Goal: Task Accomplishment & Management: Contribute content

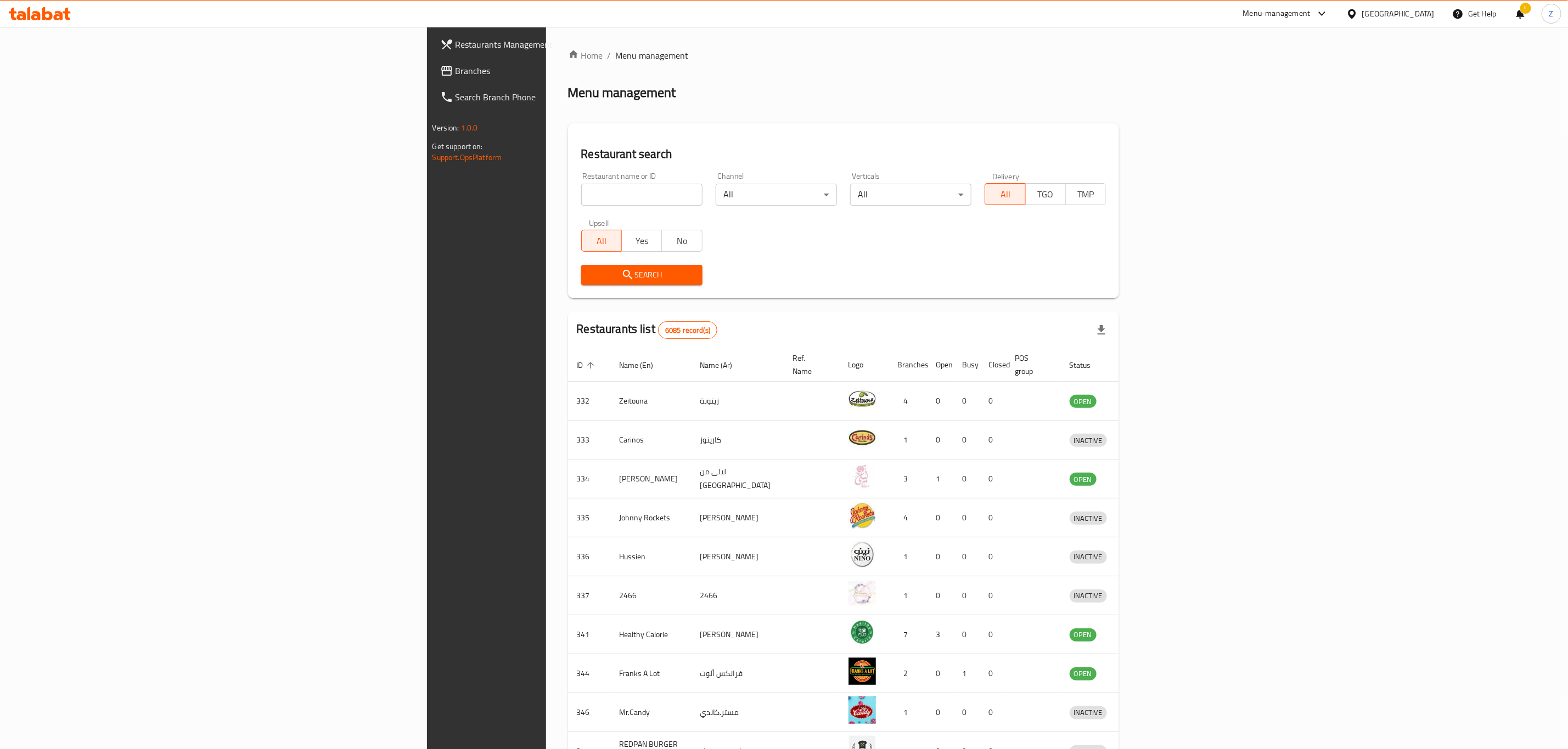
click at [581, 193] on input "search" at bounding box center [642, 195] width 121 height 22
type input "ل"
type input "green spoon"
click button "Search" at bounding box center [642, 275] width 121 height 20
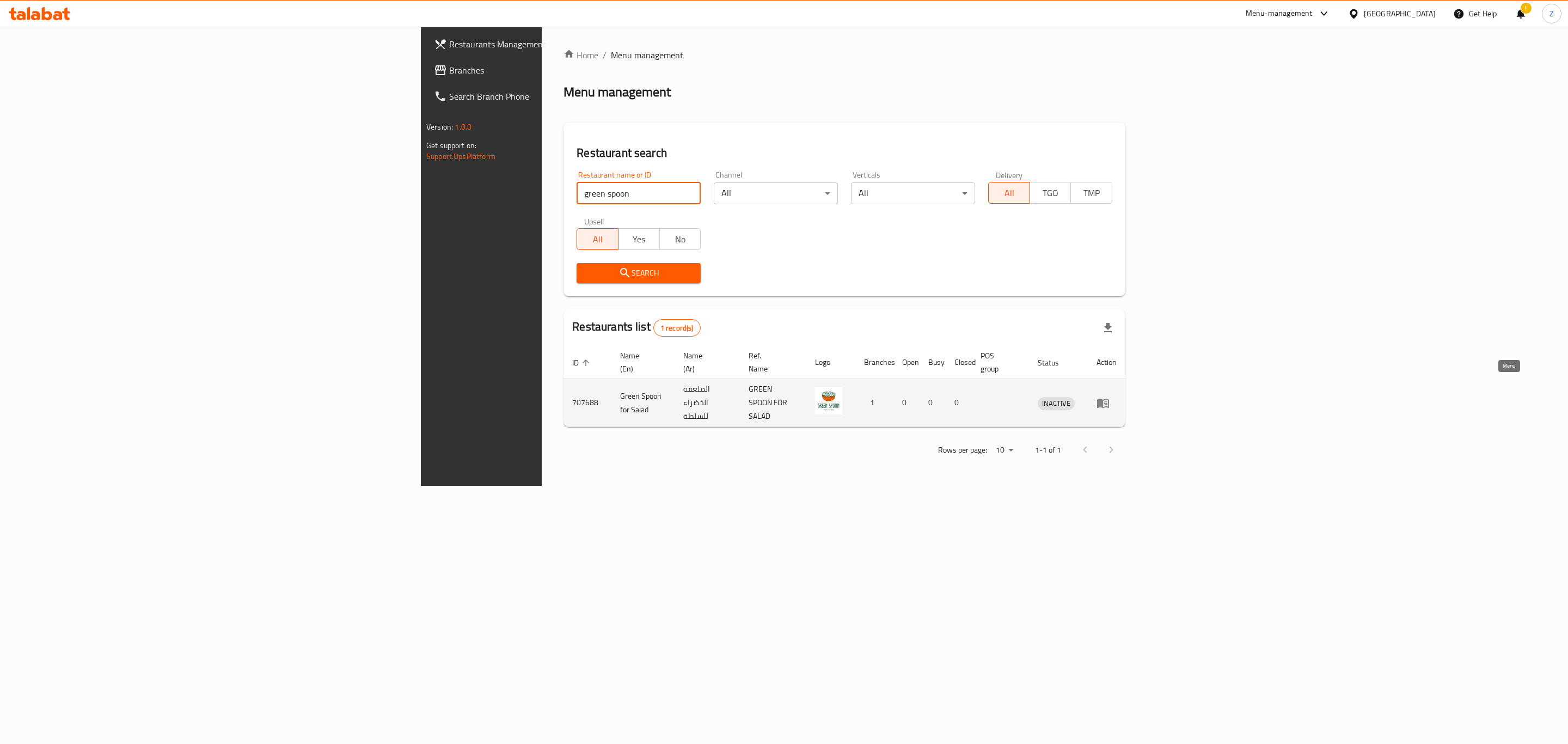
click at [1117, 396] on link "enhanced table" at bounding box center [1107, 403] width 20 height 13
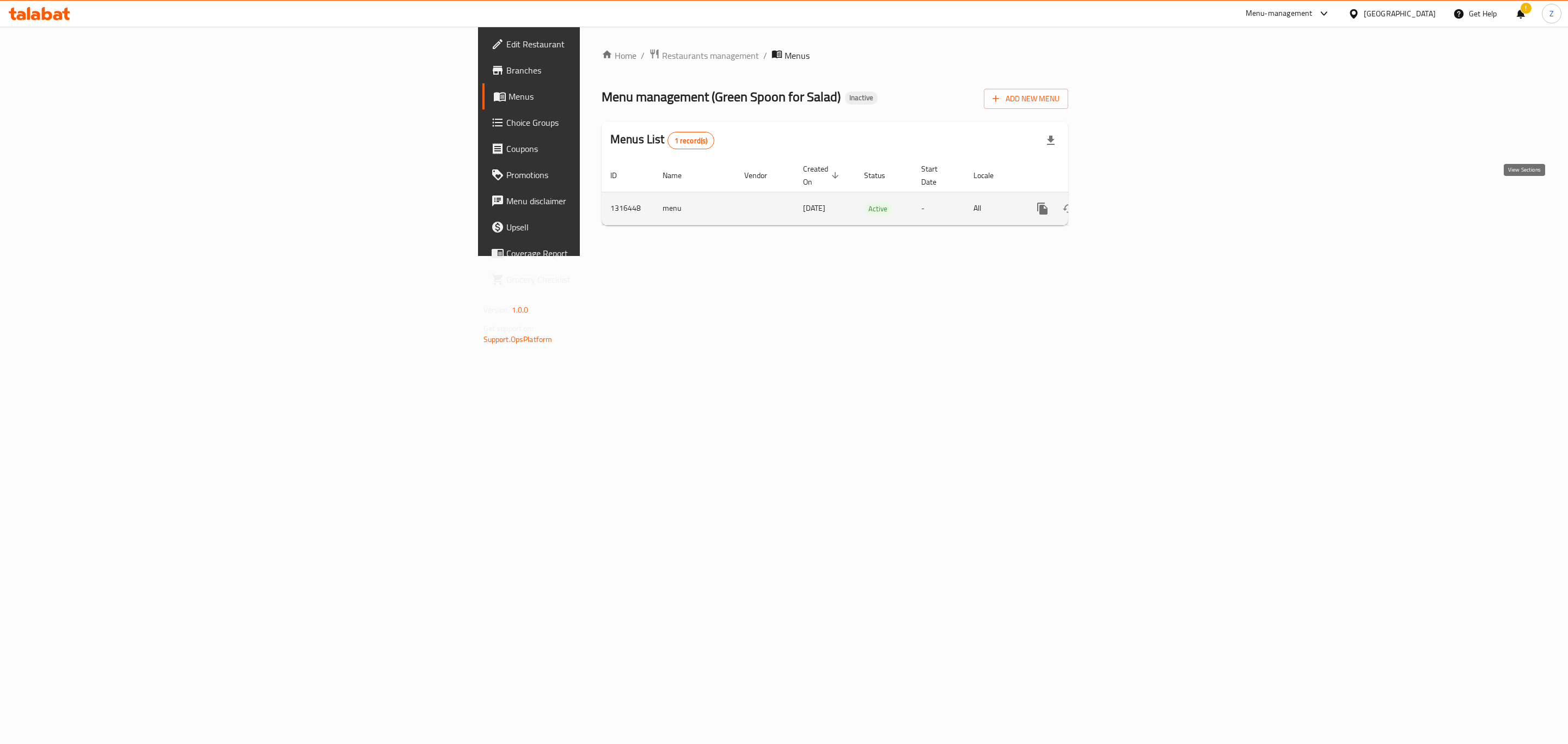
click at [1128, 202] on icon "enhanced table" at bounding box center [1121, 209] width 13 height 13
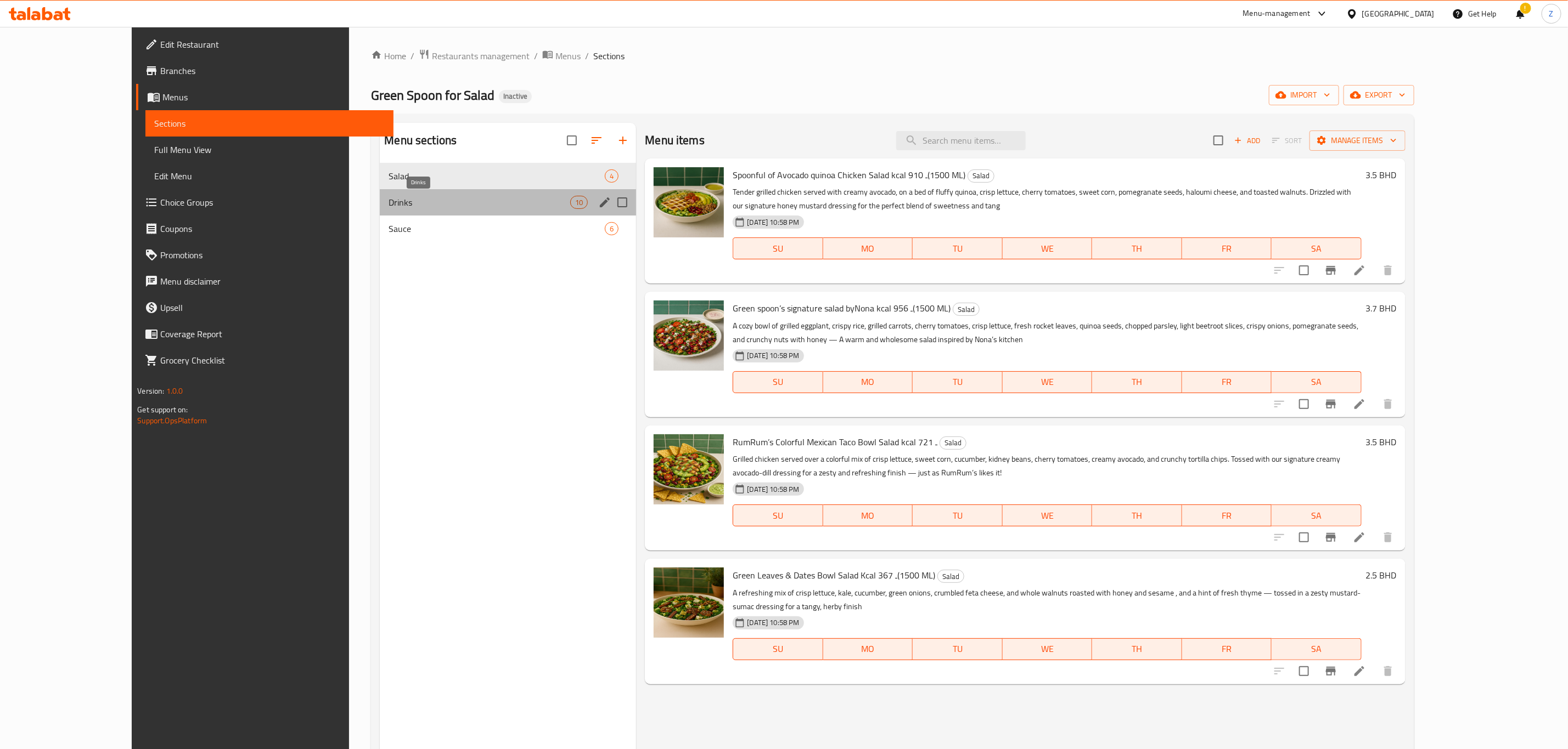
click at [389, 197] on span "Drinks" at bounding box center [479, 202] width 182 height 13
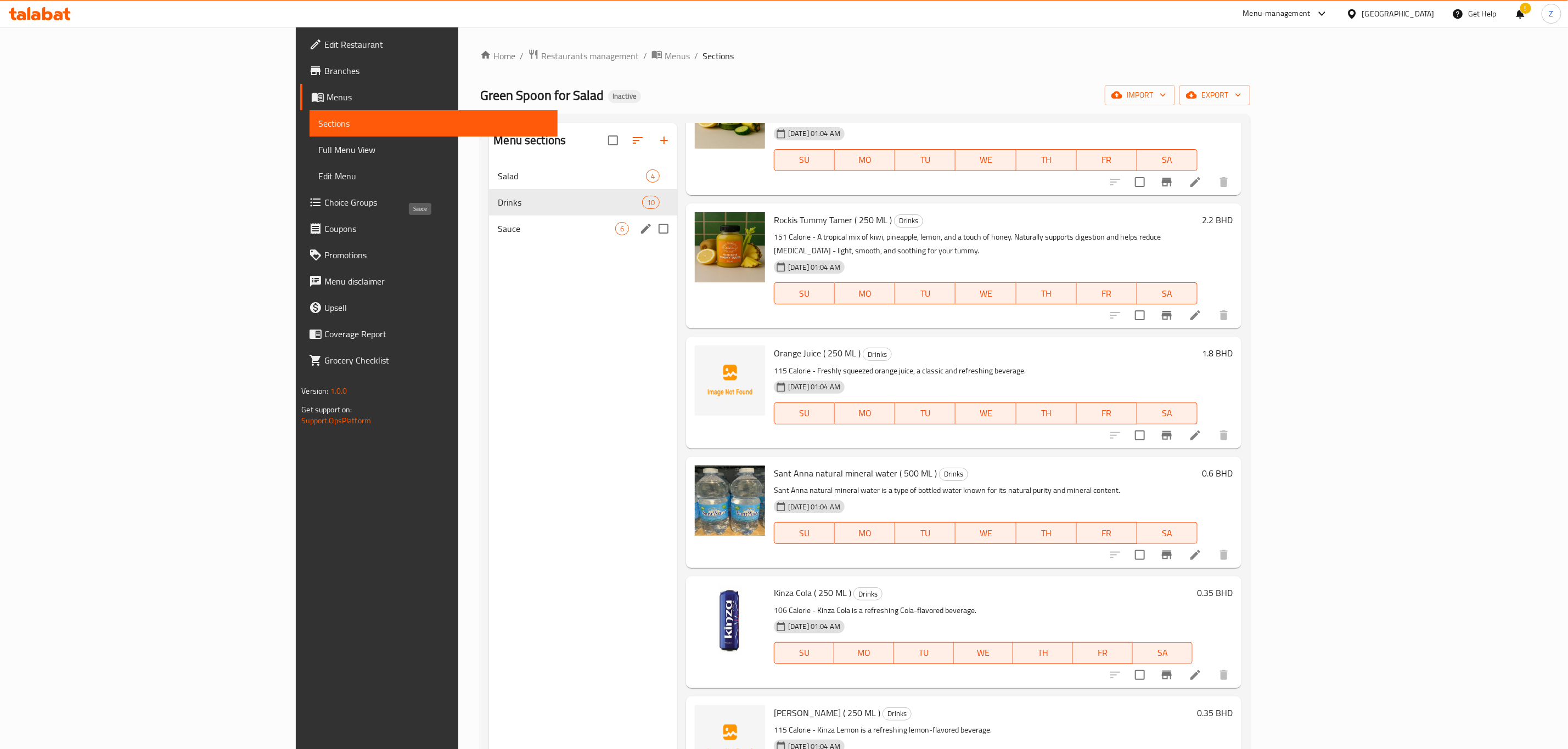
click at [498, 232] on span "Sauce" at bounding box center [556, 229] width 118 height 13
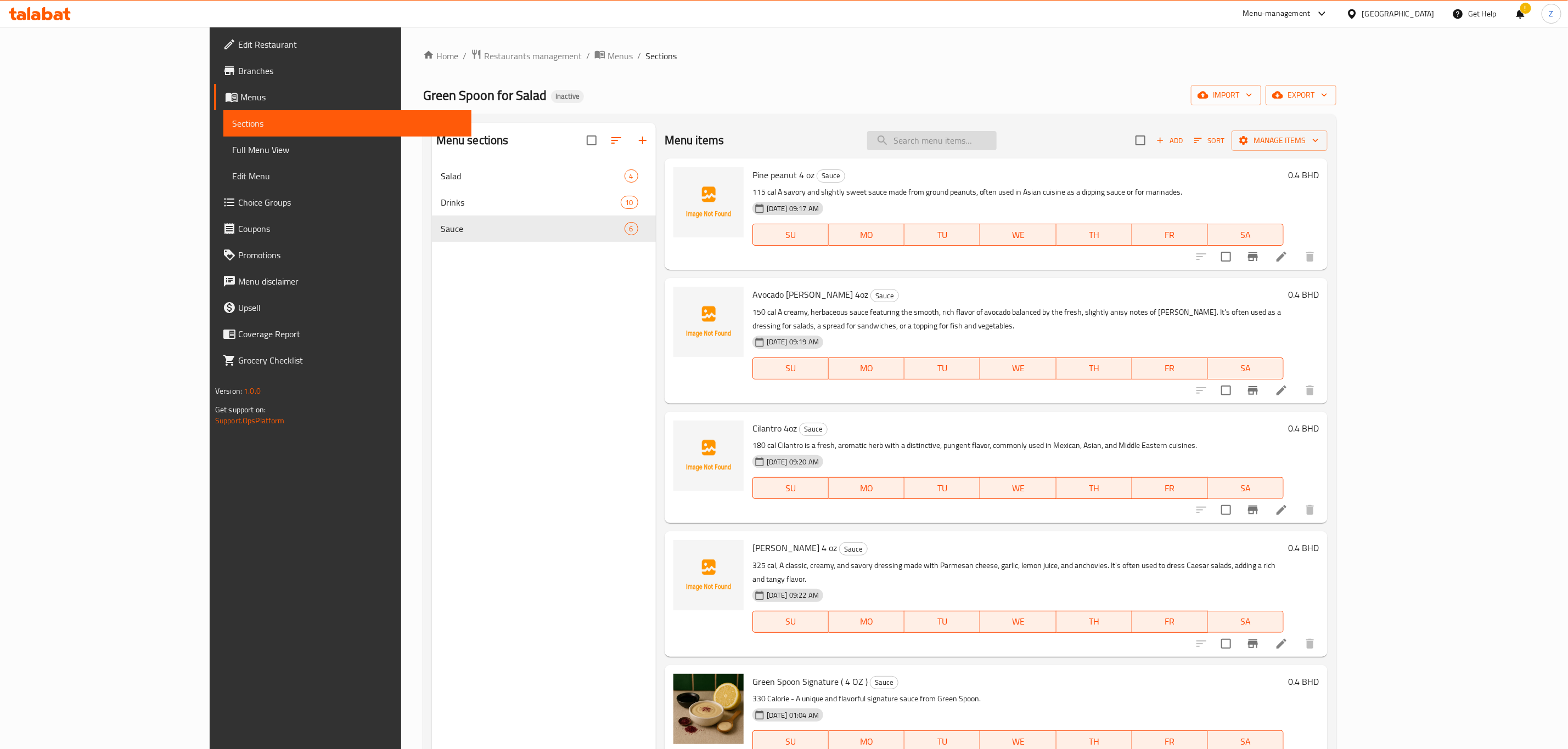
click at [997, 142] on input "search" at bounding box center [932, 140] width 130 height 19
type input "create your own"
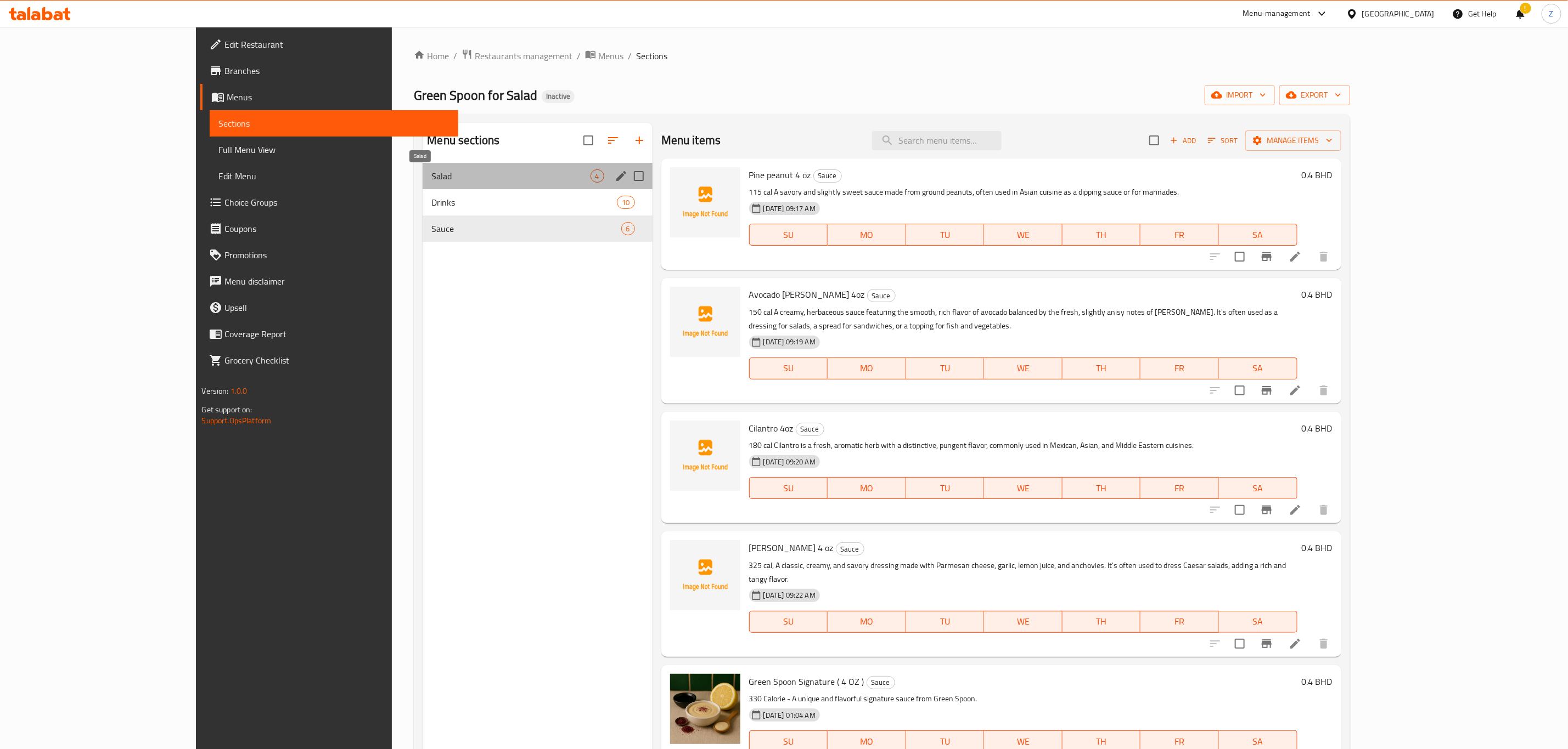
click at [431, 177] on span "Salad" at bounding box center [511, 176] width 158 height 13
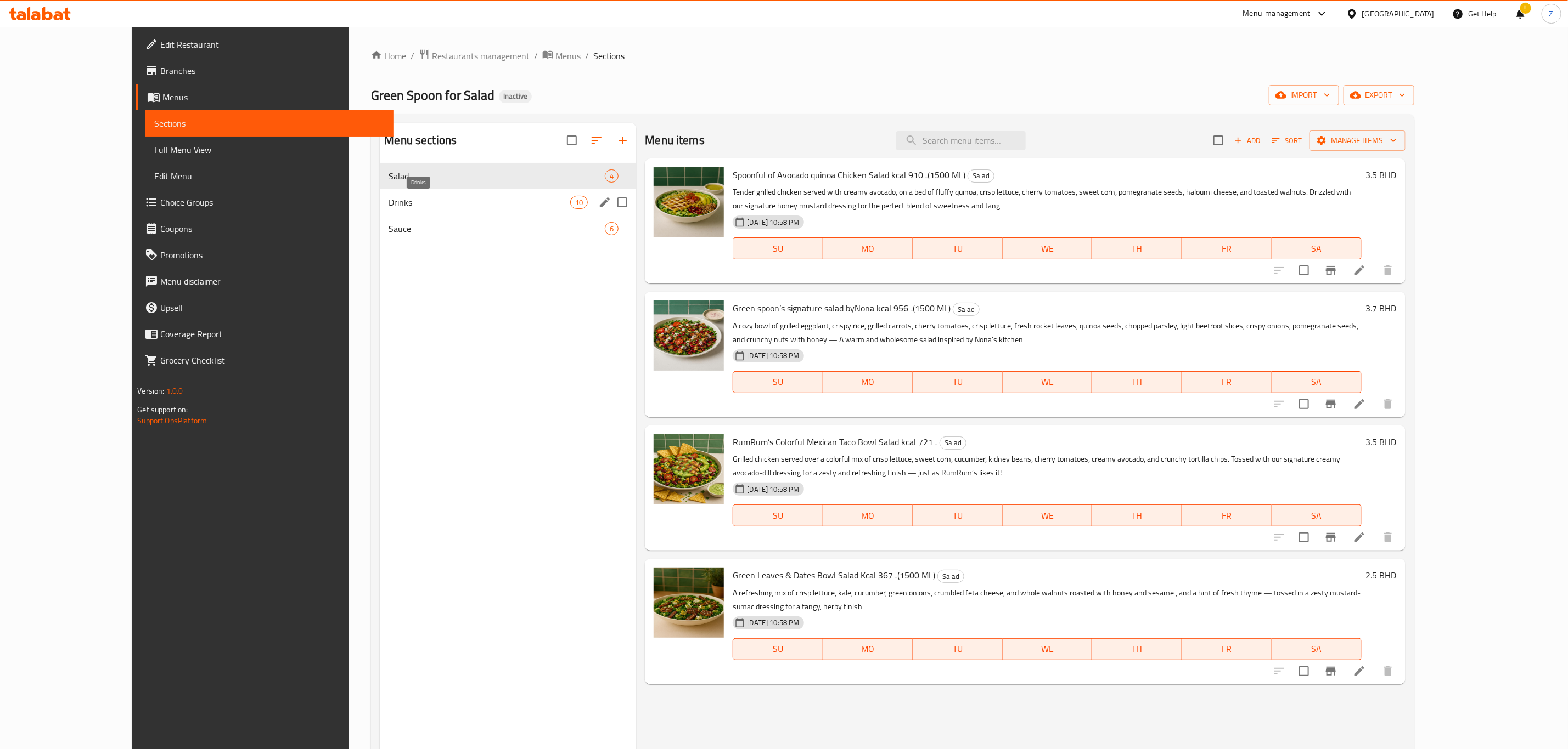
drag, startPoint x: 326, startPoint y: 202, endPoint x: 323, endPoint y: 215, distance: 13.3
click at [389, 203] on span "Drinks" at bounding box center [479, 202] width 182 height 13
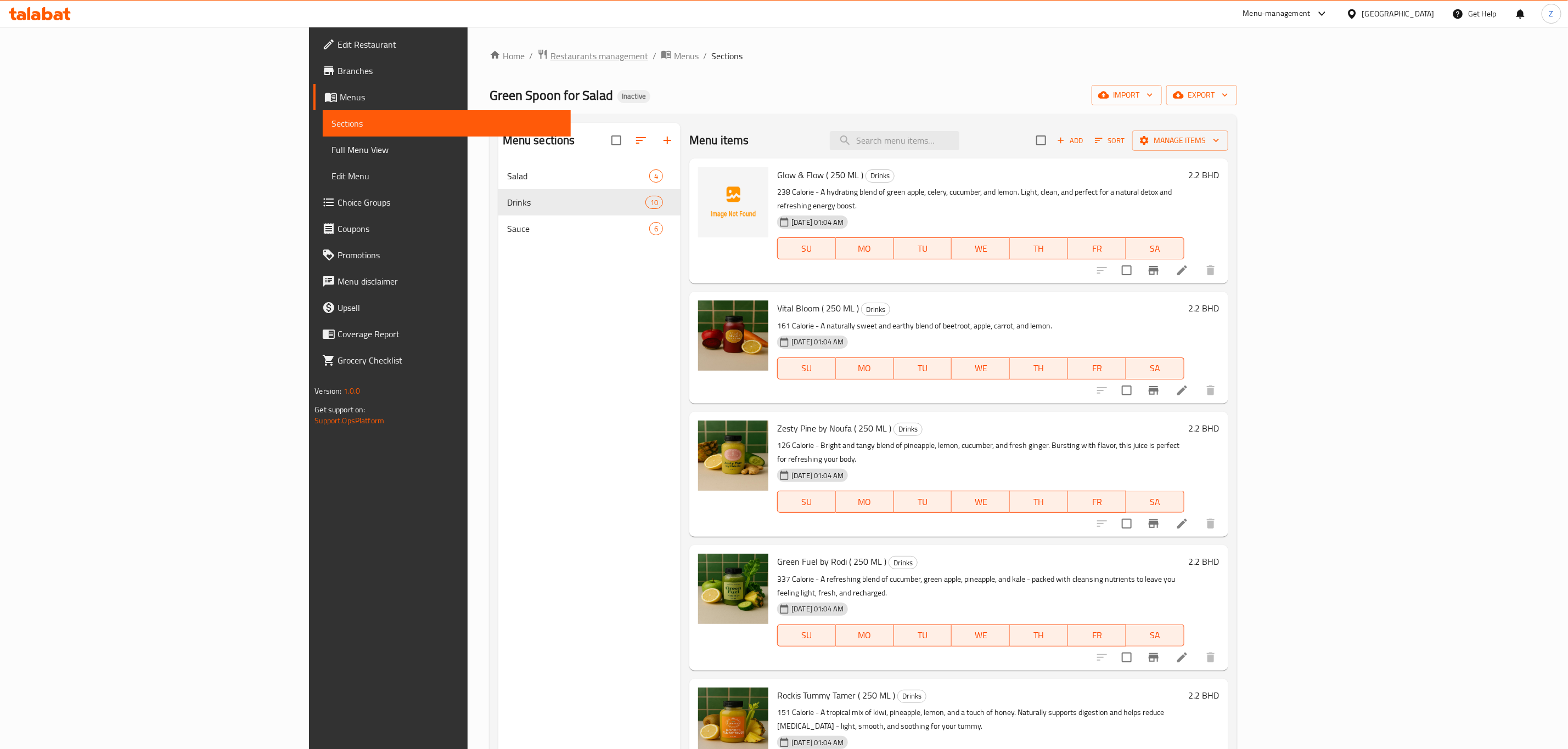
click at [550, 53] on span "Restaurants management" at bounding box center [599, 56] width 98 height 13
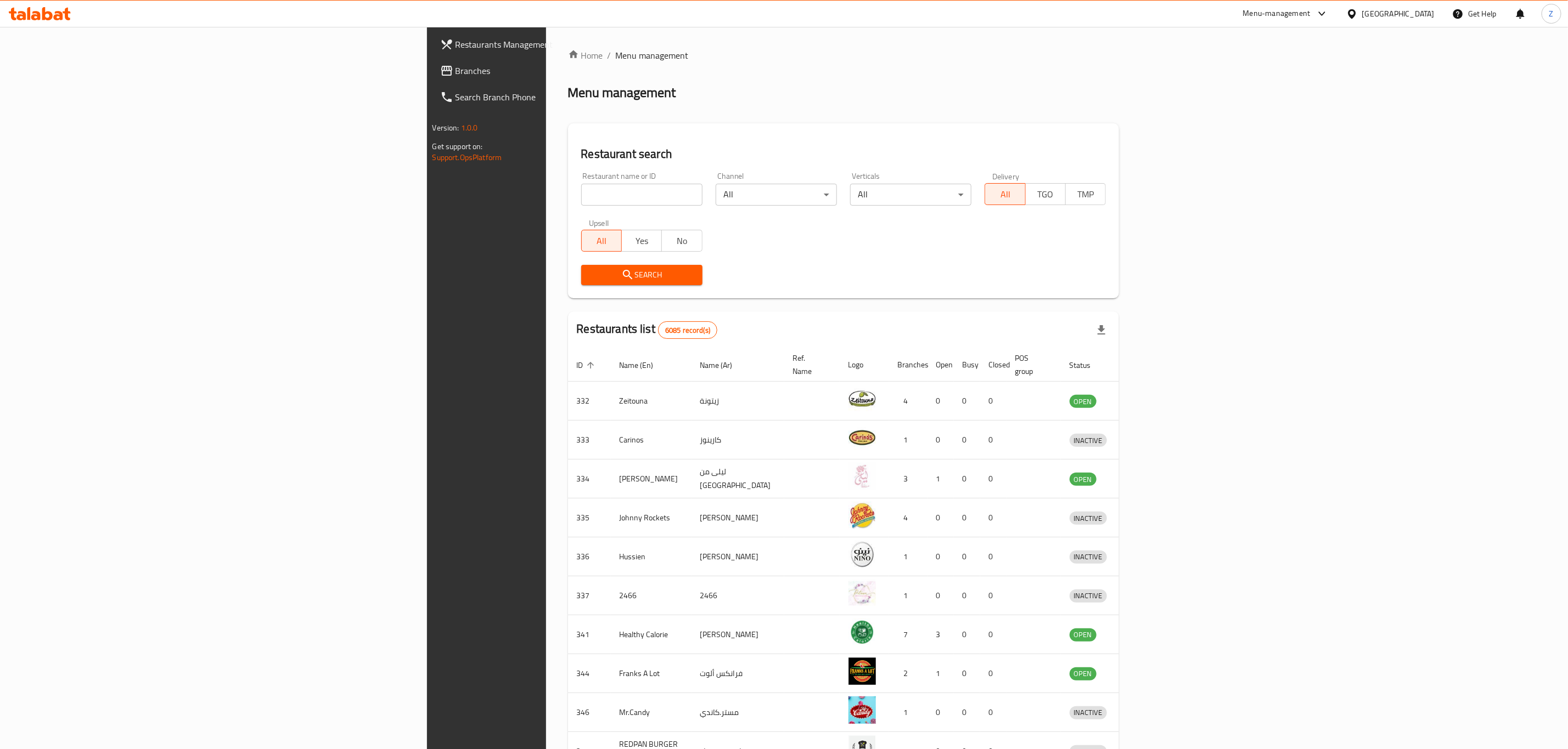
drag, startPoint x: 359, startPoint y: 190, endPoint x: 367, endPoint y: 194, distance: 8.9
click at [581, 190] on input "search" at bounding box center [642, 195] width 121 height 22
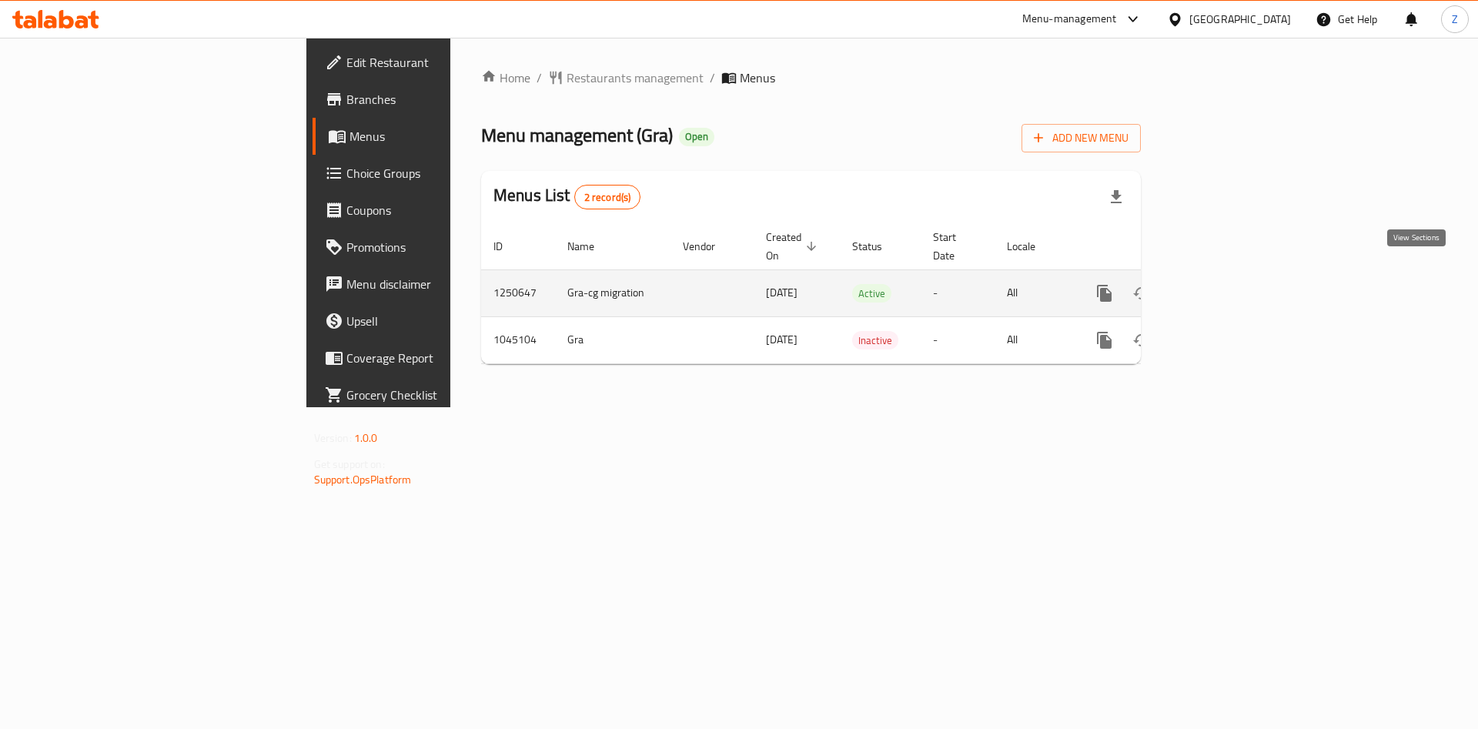
click at [1224, 284] on icon "enhanced table" at bounding box center [1215, 293] width 18 height 18
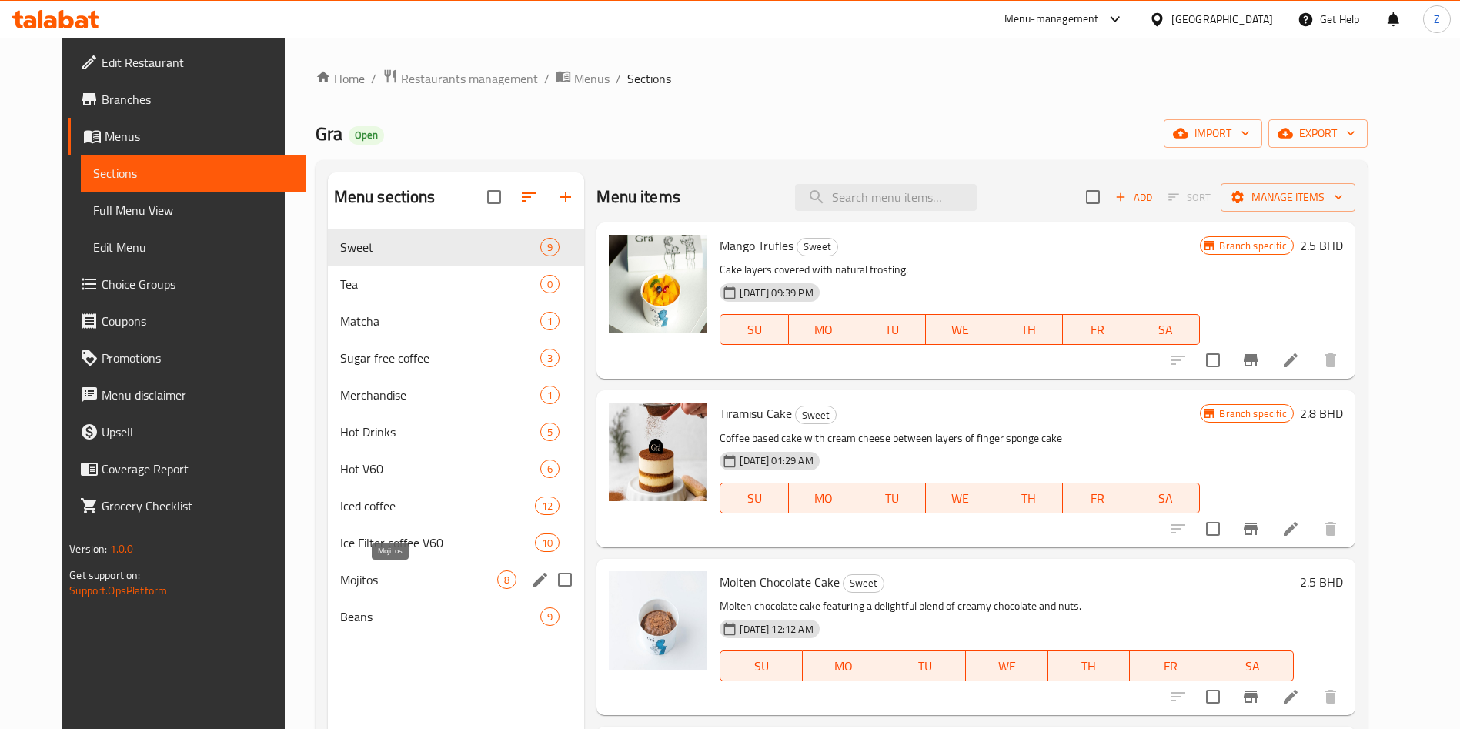
click at [366, 571] on span "Mojitos" at bounding box center [419, 579] width 158 height 18
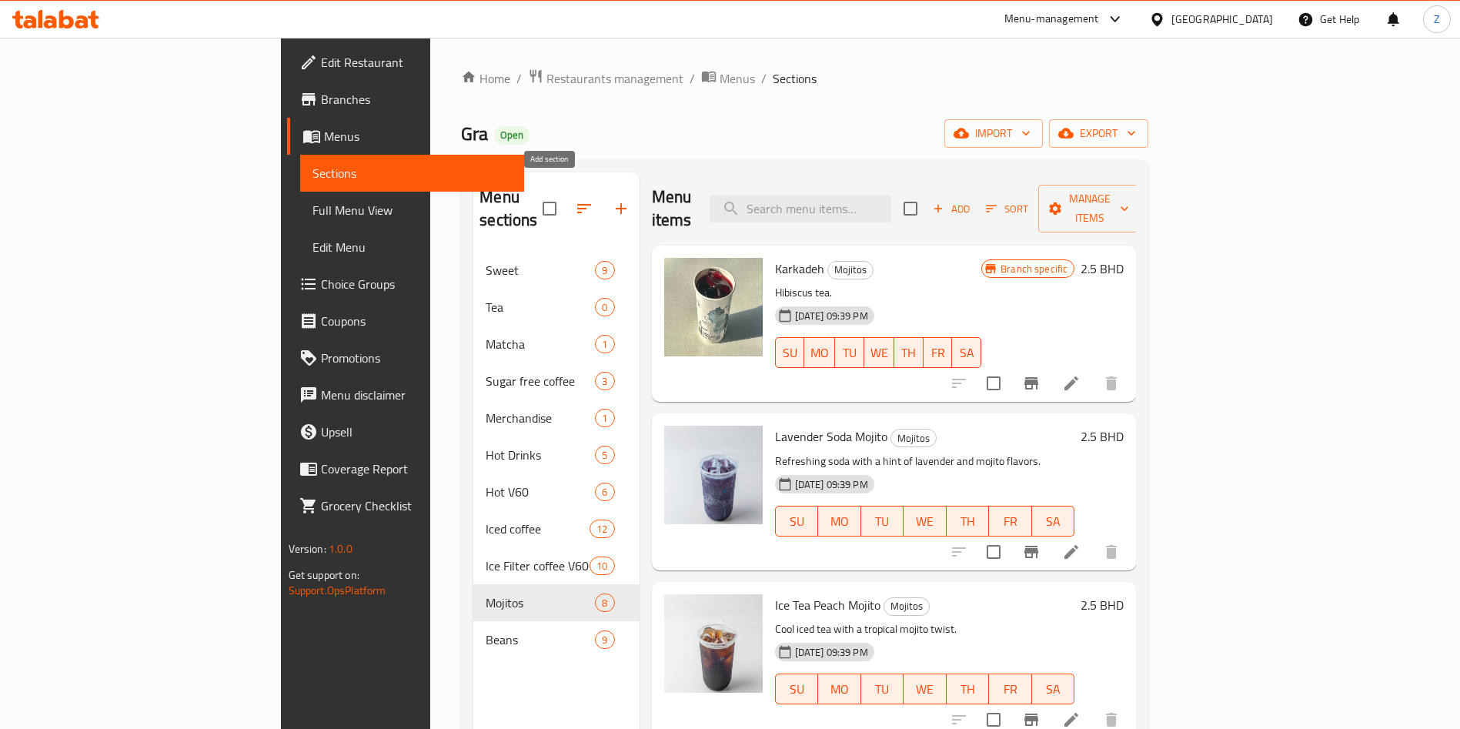
click at [612, 199] on icon "button" at bounding box center [621, 208] width 18 height 18
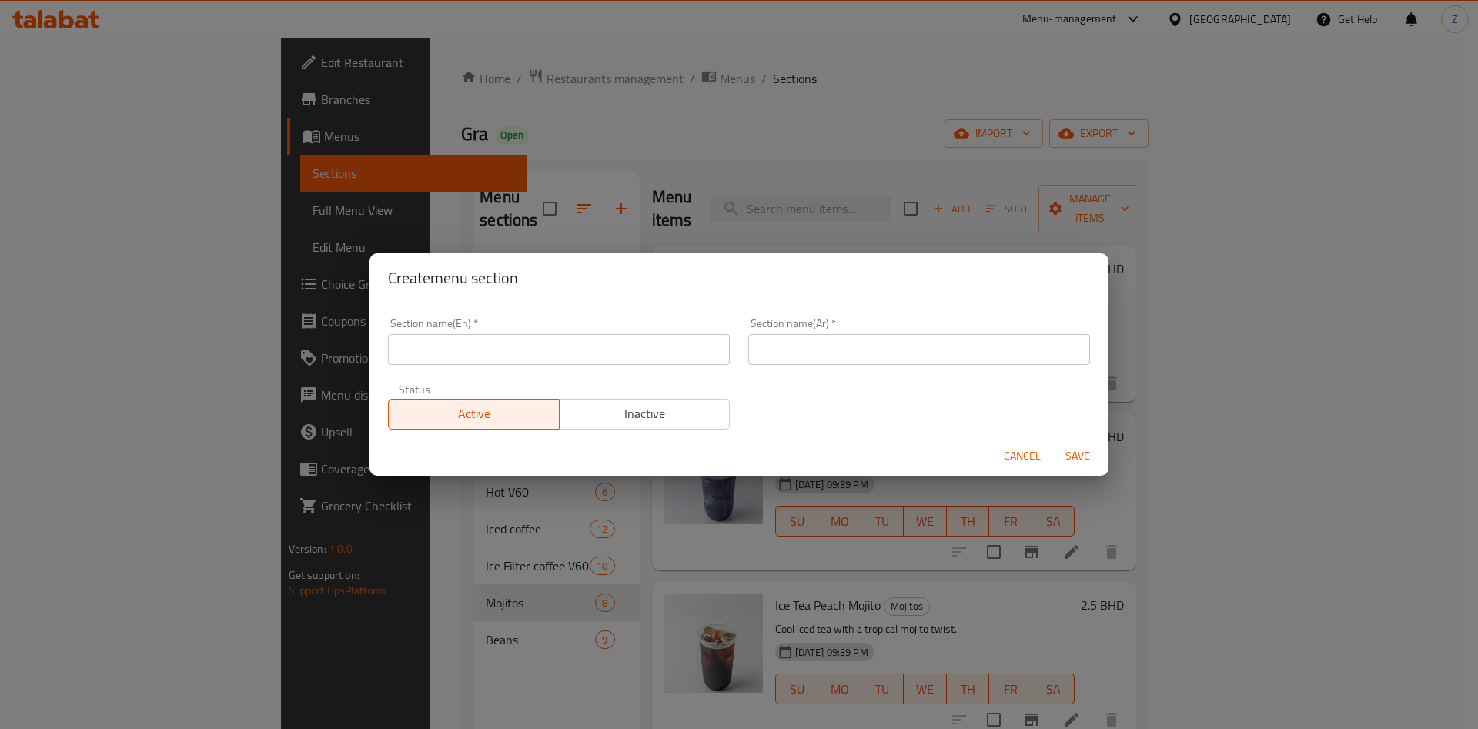
drag, startPoint x: 516, startPoint y: 350, endPoint x: 665, endPoint y: 344, distance: 149.4
click at [516, 349] on input "text" at bounding box center [559, 349] width 342 height 31
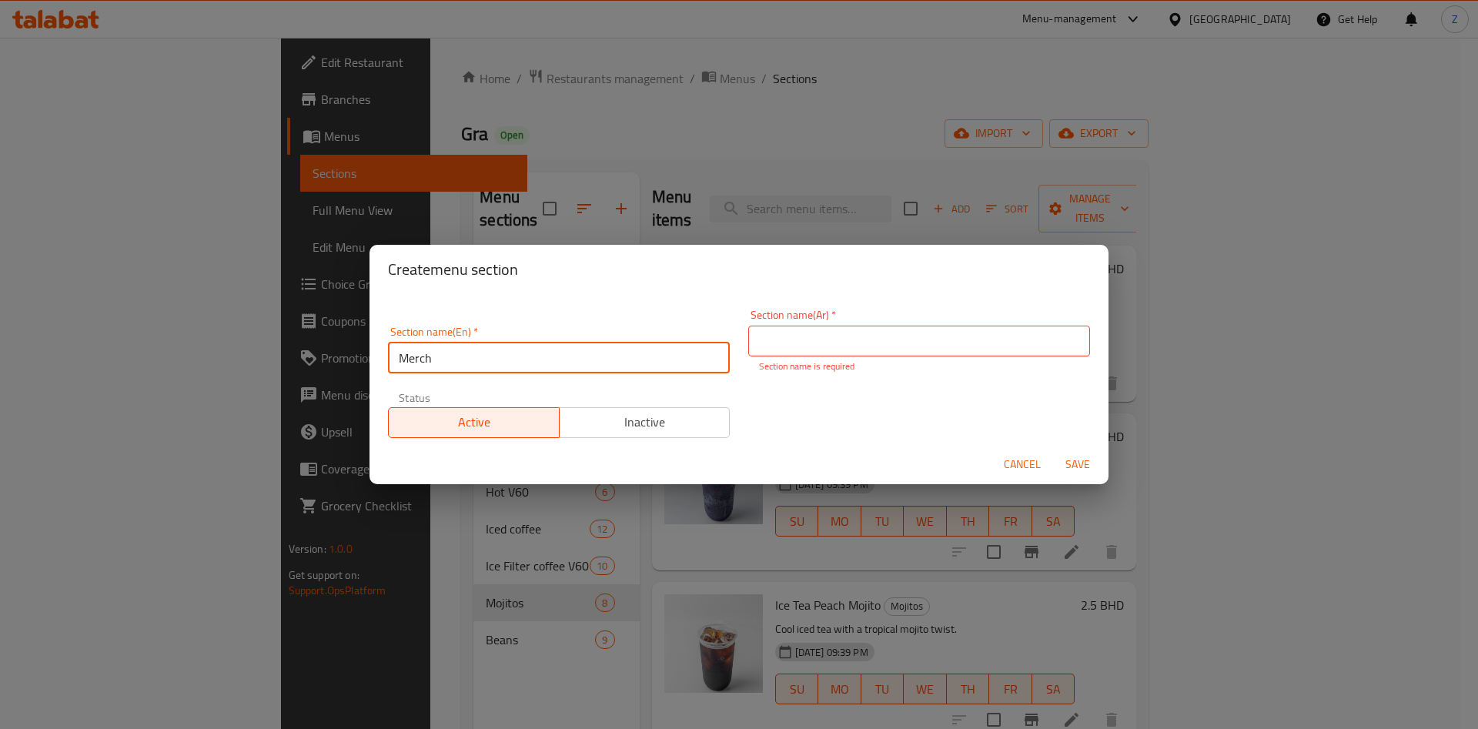
click at [539, 339] on div "Section name(En)   * Merch Section name(En) *" at bounding box center [559, 349] width 342 height 47
type input "Mugs"
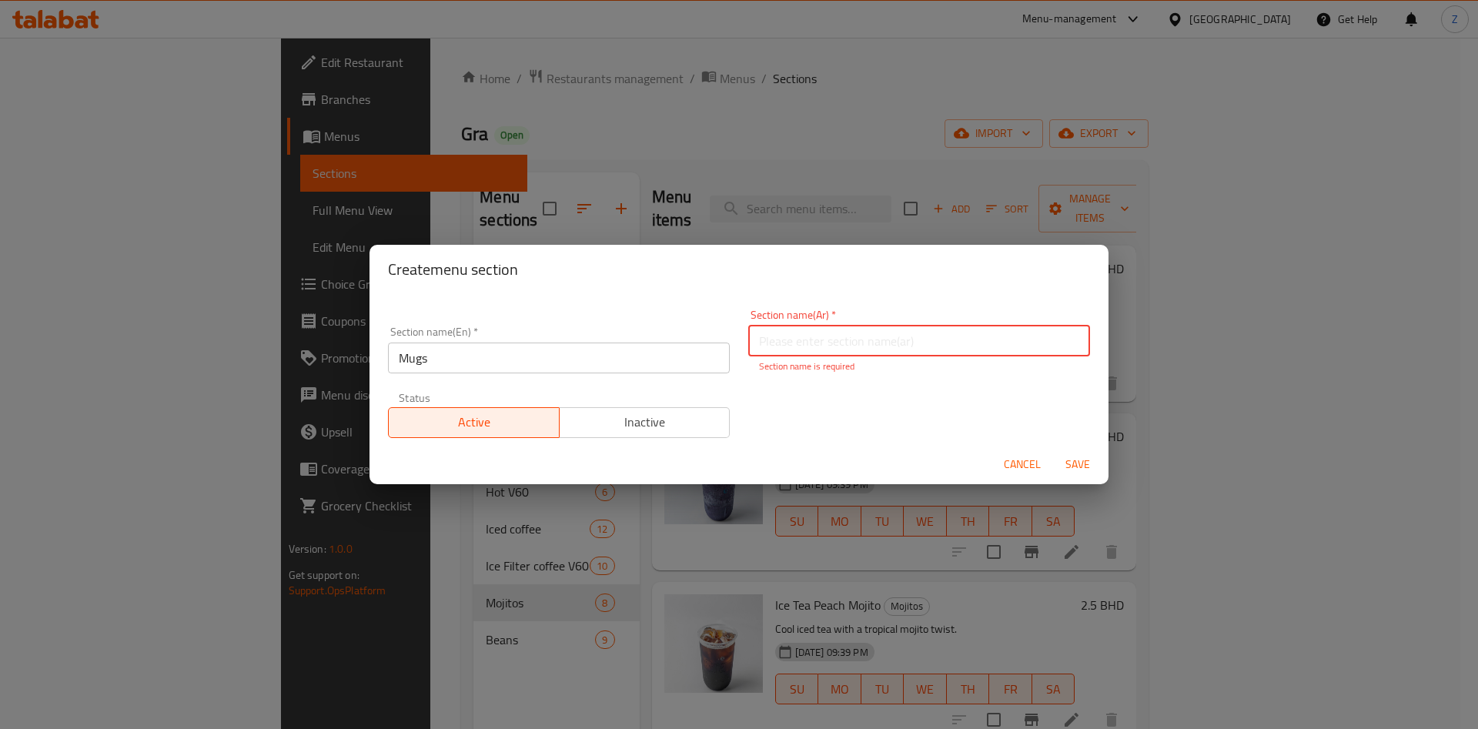
type input "ل"
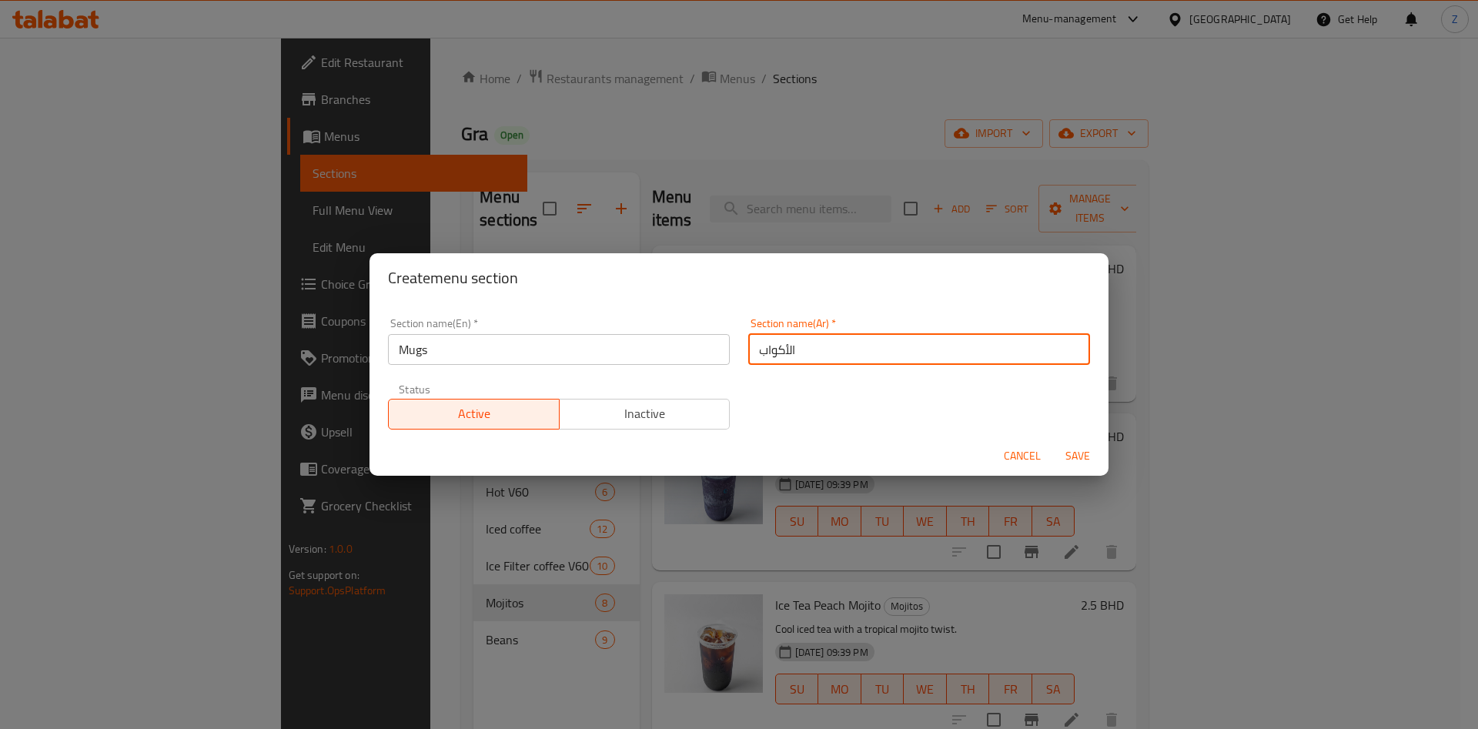
type input "الأكواب"
click at [1077, 451] on span "Save" at bounding box center [1077, 455] width 37 height 19
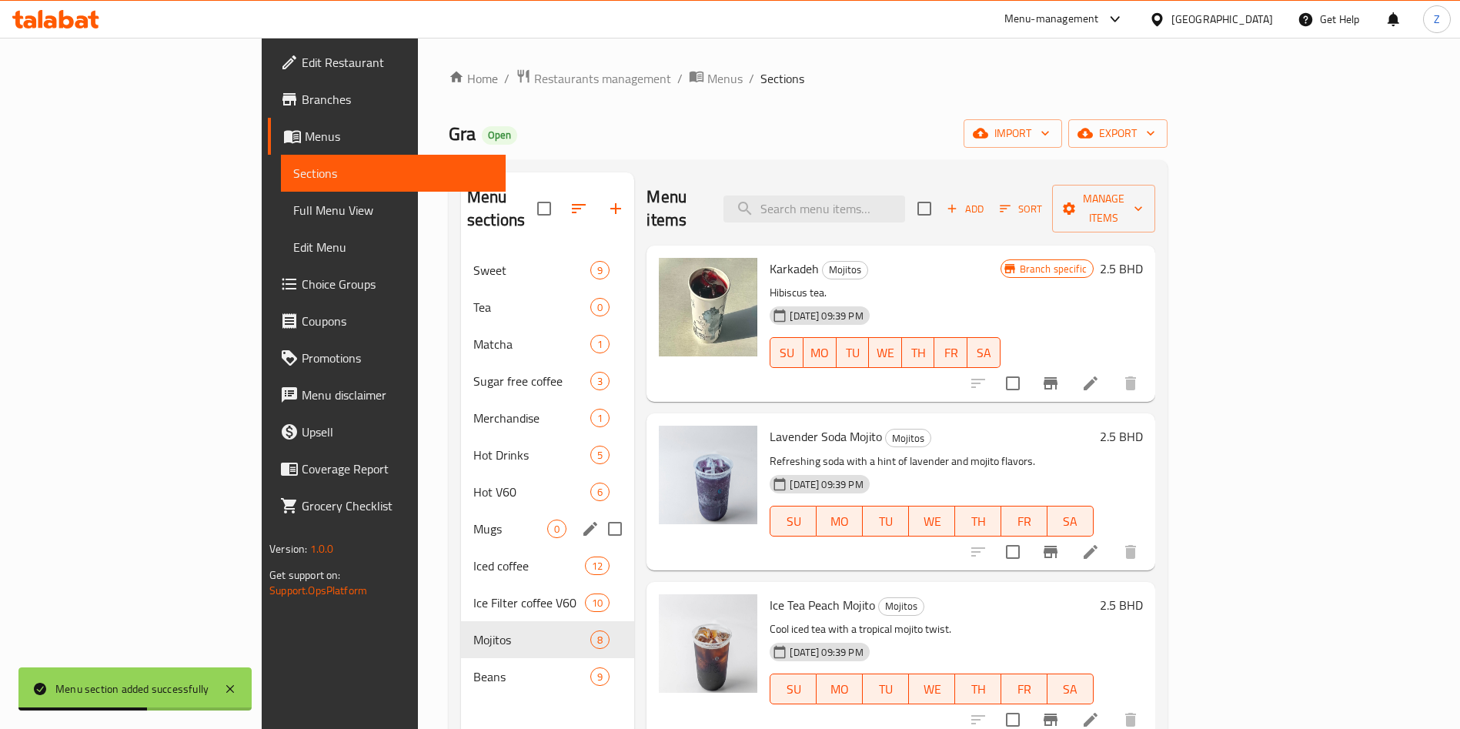
click at [461, 515] on div "Mugs 0" at bounding box center [547, 528] width 173 height 37
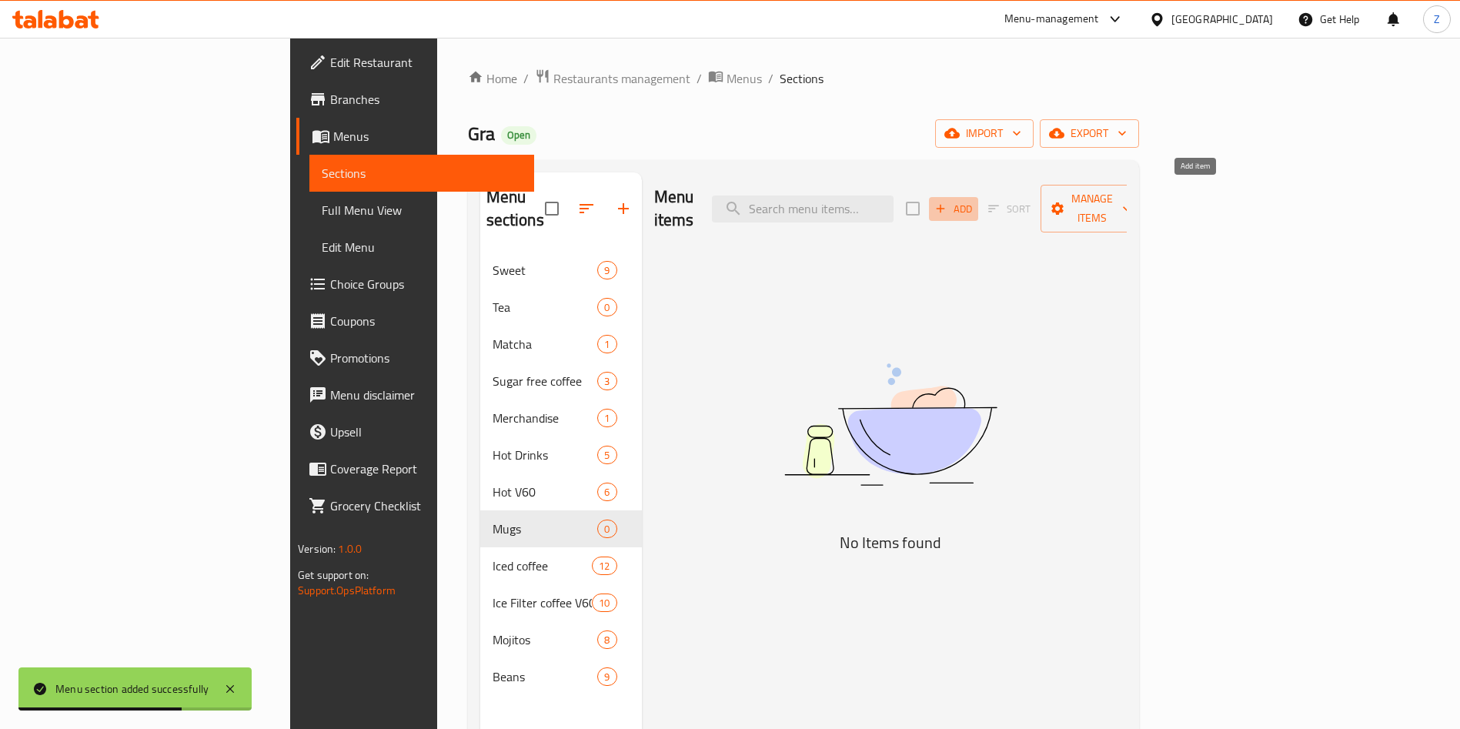
click at [974, 200] on span "Add" at bounding box center [954, 209] width 42 height 18
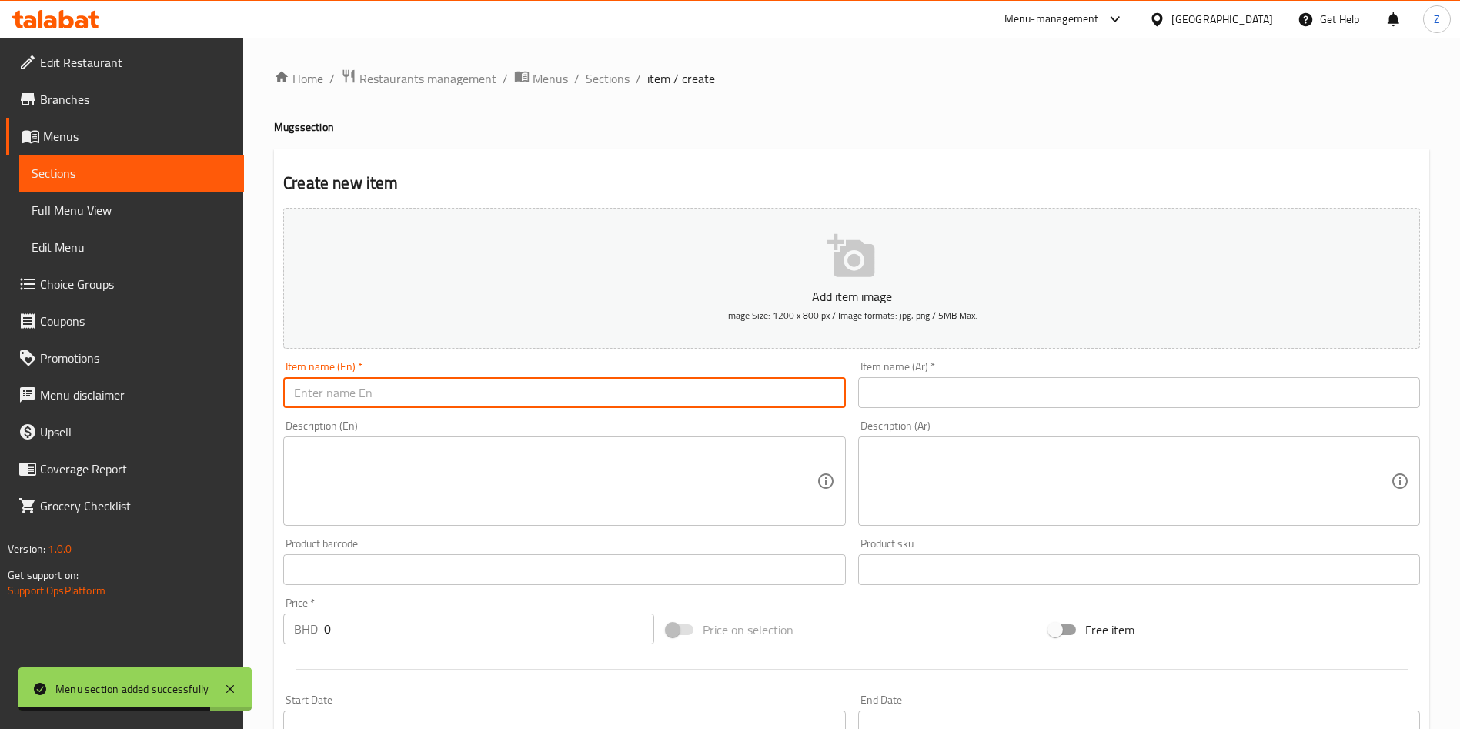
click at [423, 400] on input "text" at bounding box center [564, 392] width 562 height 31
type input "ل"
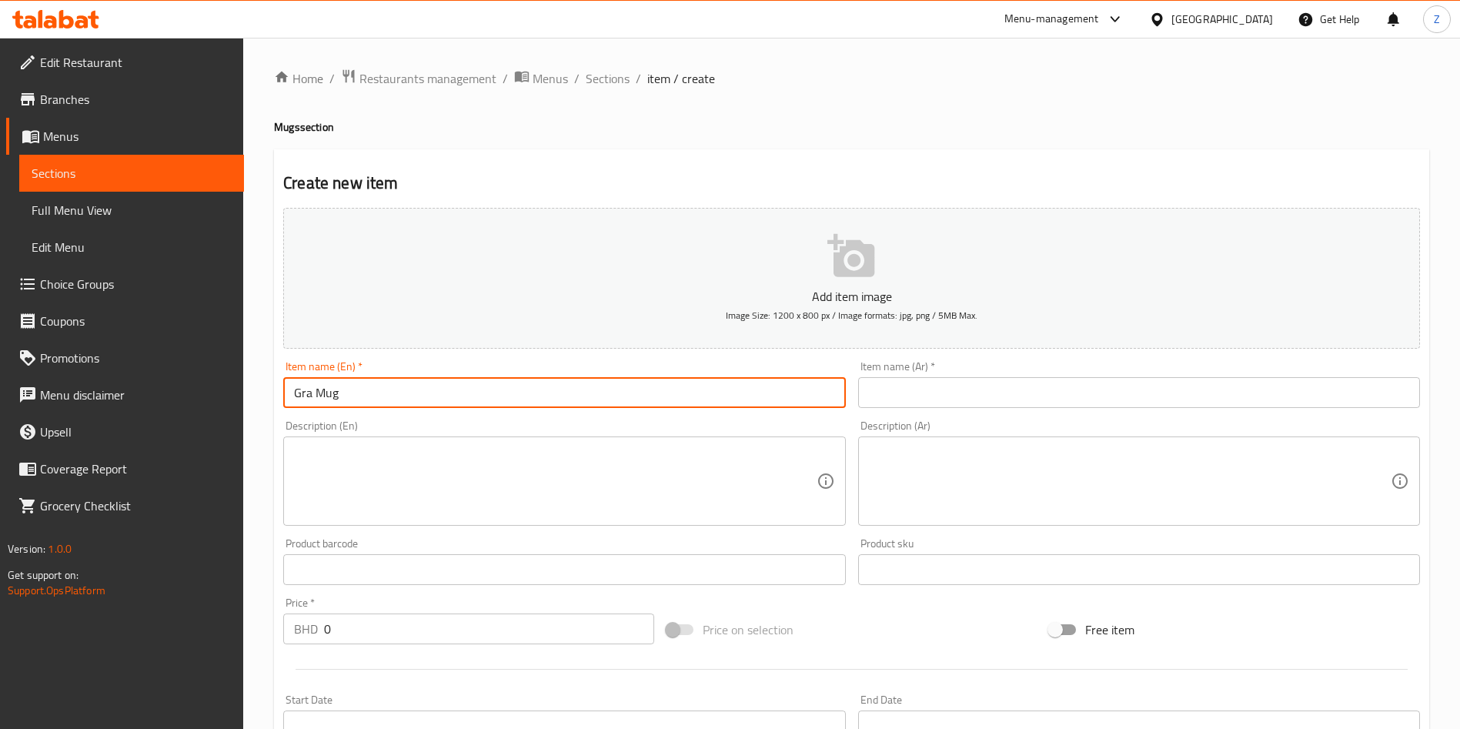
type input "Gra Mug"
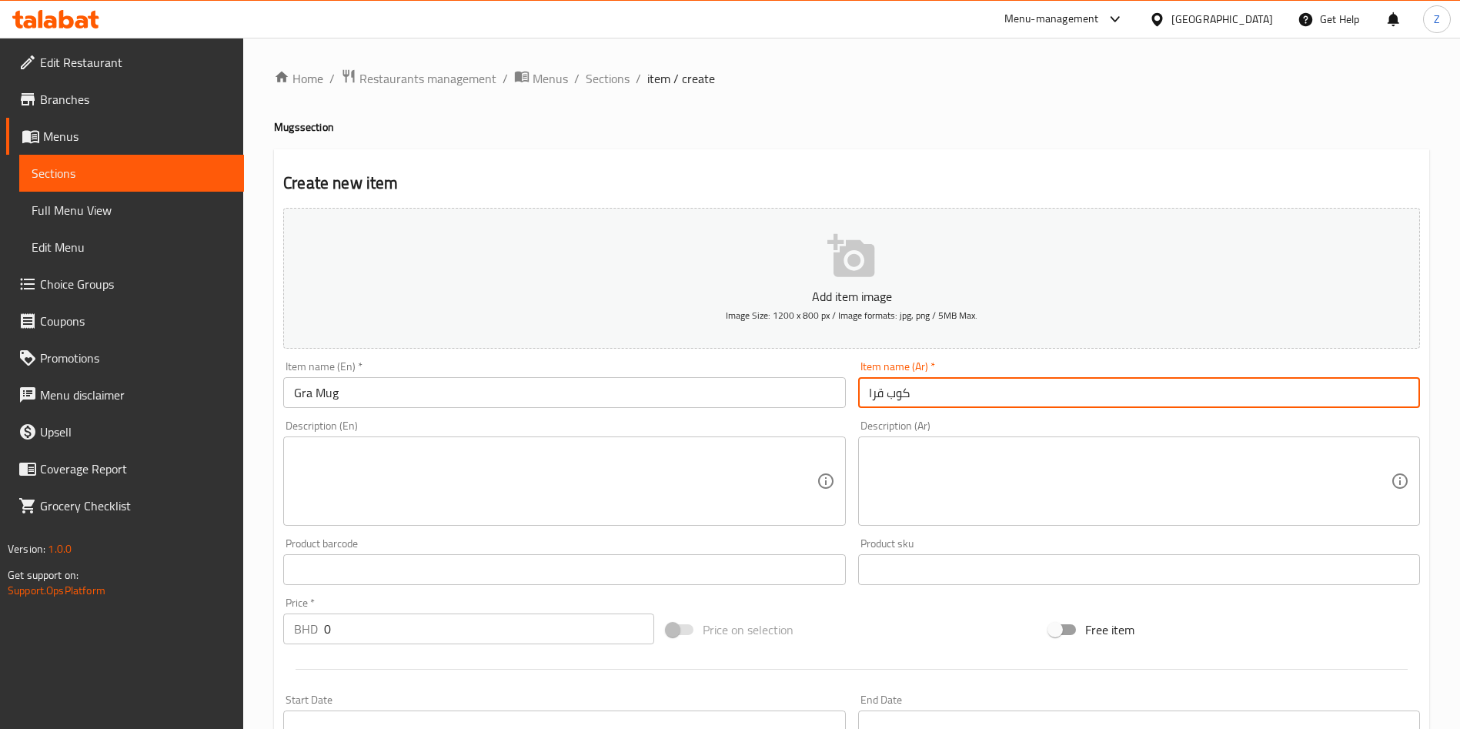
type input "كوب قرا"
click at [446, 390] on input "Gra Mug" at bounding box center [564, 392] width 562 height 31
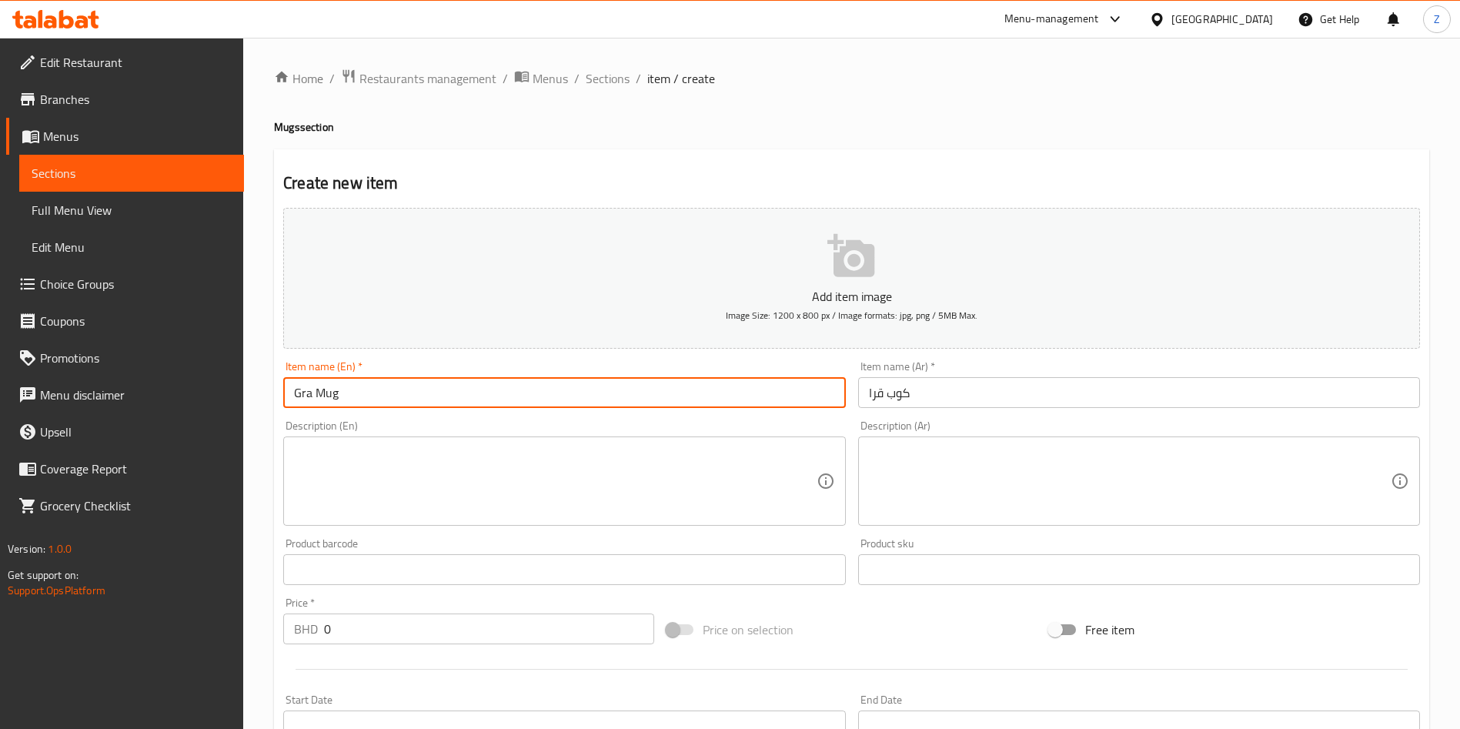
click at [446, 390] on input "Gra Mug" at bounding box center [564, 392] width 562 height 31
click at [446, 391] on input "Gra Mug" at bounding box center [564, 392] width 562 height 31
click at [529, 475] on textarea at bounding box center [555, 481] width 522 height 73
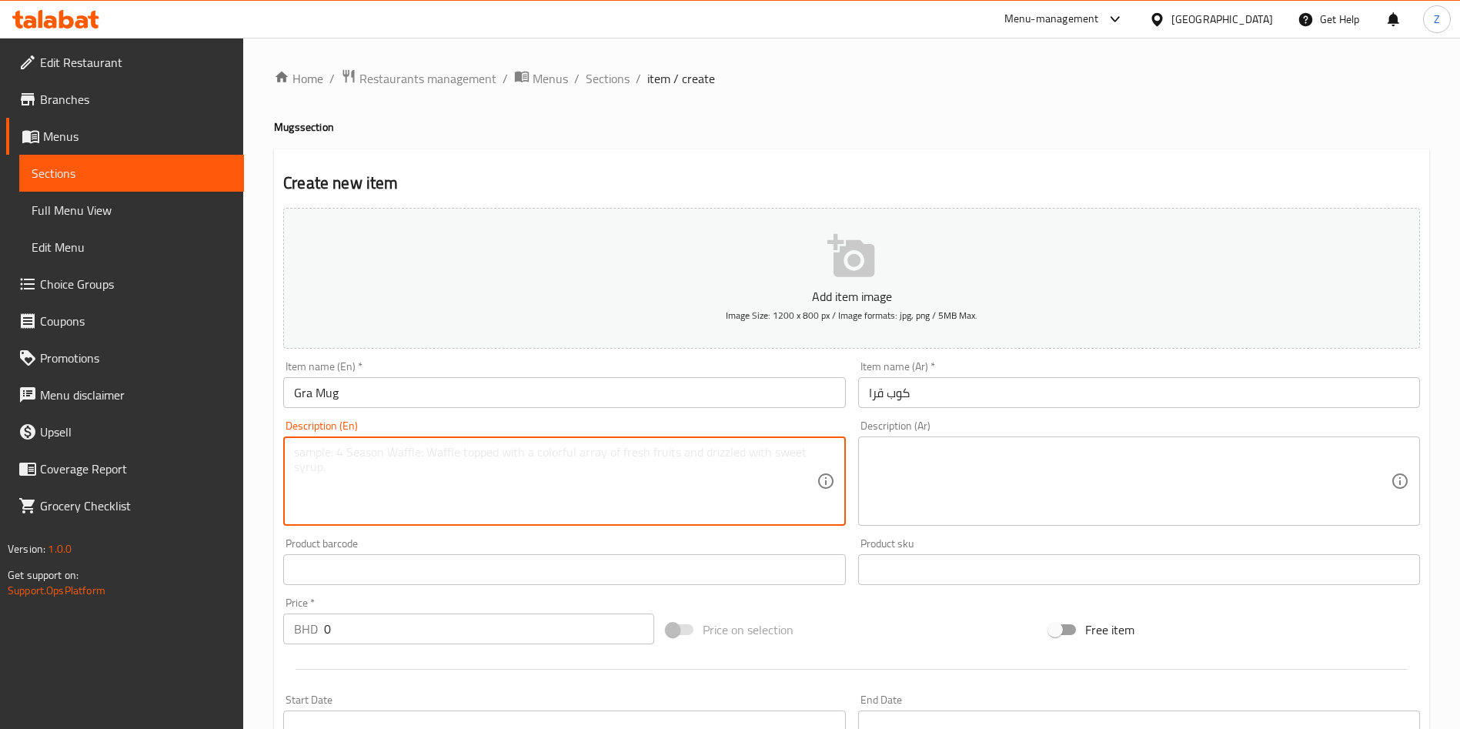
paste textarea "Stylish tumbler perfect for cold drinks, comes with a reusable straw."
click at [586, 448] on textarea "Stylish tumbler perfect for cold drinks, comes with a reusable straw." at bounding box center [555, 481] width 522 height 73
type textarea "Stylish tumbler perfect for cold drinks, comes with a metal straw."
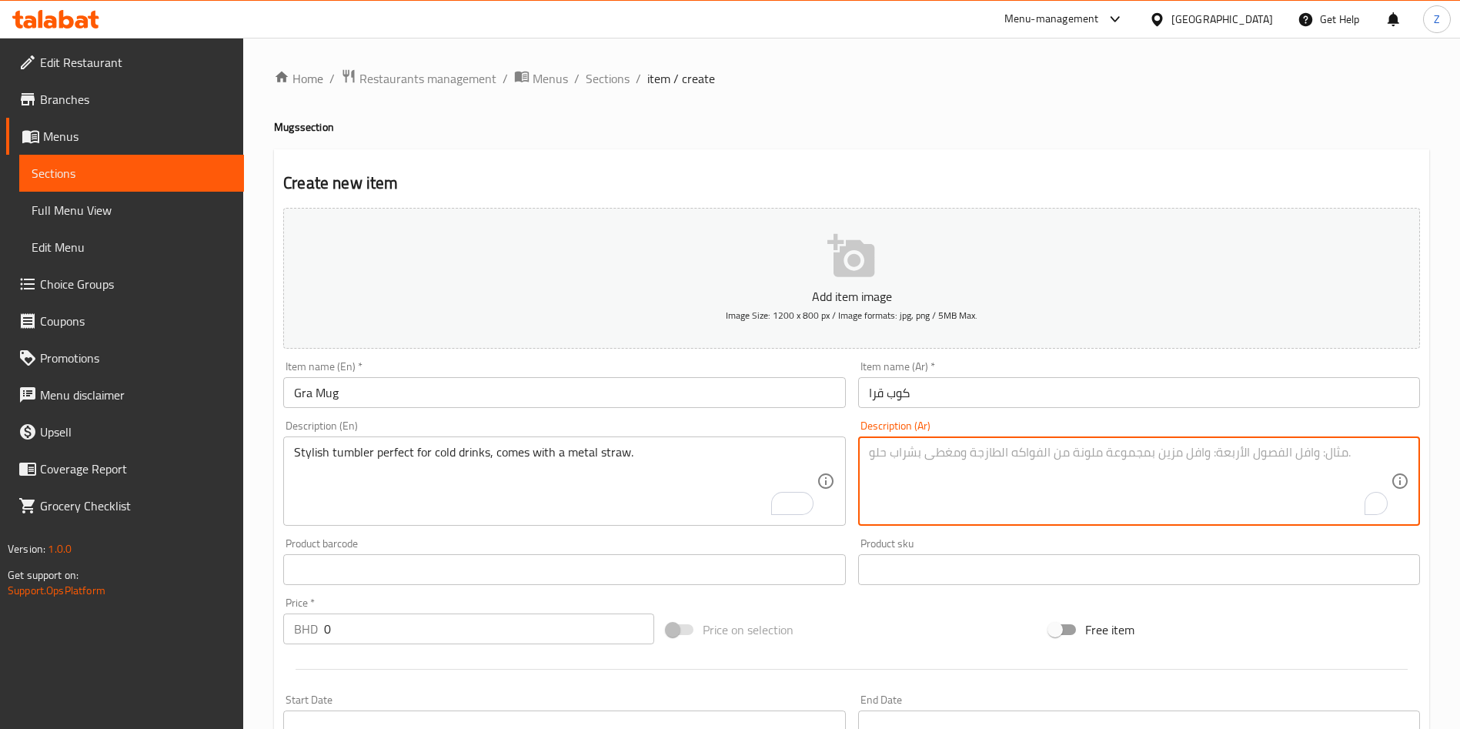
click at [949, 467] on textarea "To enrich screen reader interactions, please activate Accessibility in Grammarl…" at bounding box center [1130, 481] width 522 height 73
paste textarea "كوب جرا – كوب أنيق للمشروبات الباردة مزوّد بشفاط قابل لإعادة الاستخدام."
click at [1208, 453] on textarea "كوب جرا – كوب أنيق للمشروبات الباردة مزوّد بشفاط قابل لإعادة الاستخدام." at bounding box center [1130, 481] width 522 height 73
drag, startPoint x: 1186, startPoint y: 453, endPoint x: 1399, endPoint y: 435, distance: 214.0
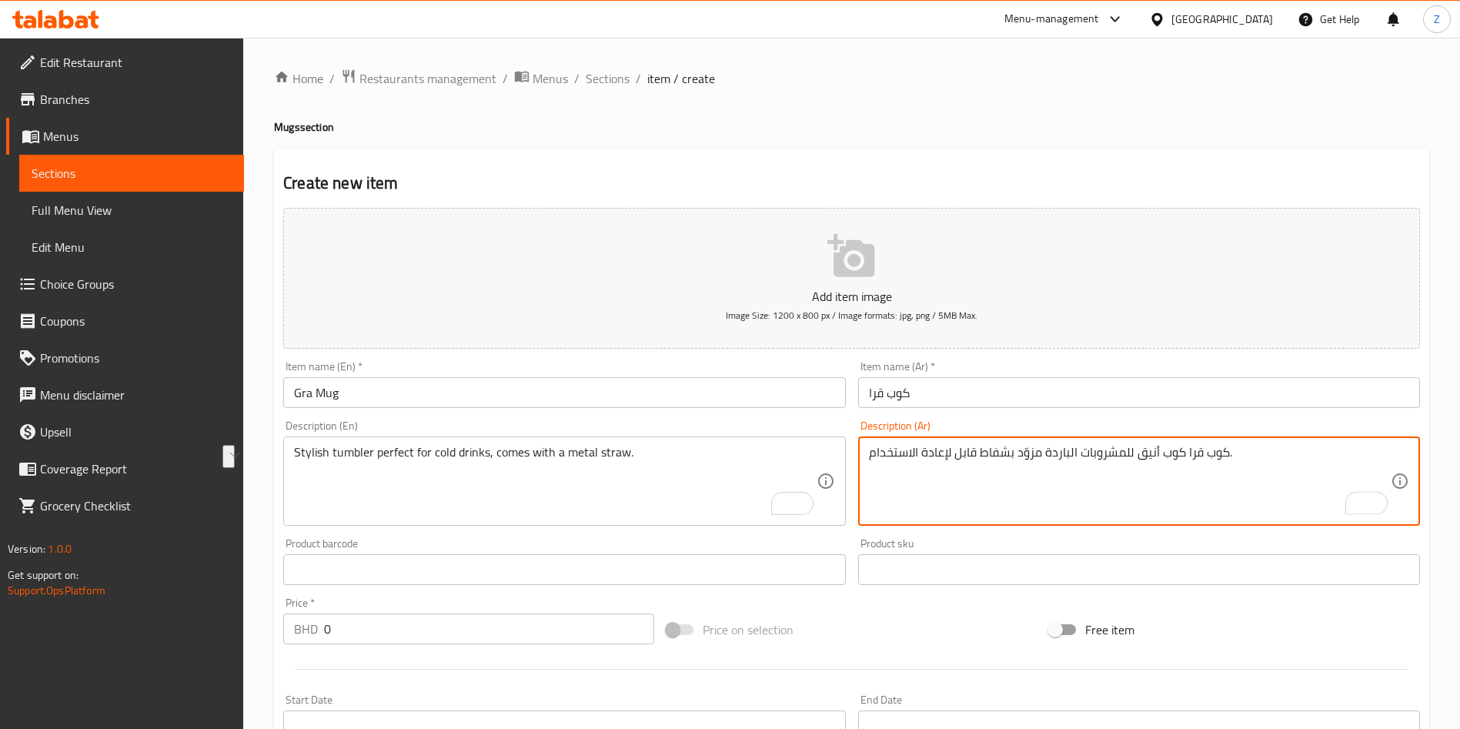
click at [1392, 433] on div "Description (Ar) كوب قرا كوب أنيق للمشروبات الباردة مزوّد بشفاط قابل لإعادة الا…" at bounding box center [1139, 472] width 562 height 105
click at [1214, 448] on textarea "كوب قرا كوب أنيق للمشروبات الباردة مزوّد بشفاط قابل لإعادة الاستخدام." at bounding box center [1130, 481] width 522 height 73
click at [1214, 447] on textarea "كوب قرا كوب أنيق للمشروبات الباردة مزوّد بشفاط قابل لإعادة الاستخدام." at bounding box center [1130, 481] width 522 height 73
drag, startPoint x: 1259, startPoint y: 453, endPoint x: 1238, endPoint y: 450, distance: 21.8
click at [1238, 450] on textarea "كوب قرا كوب أنيق للمشروبات الباردة مزوّد بشفاط قابل لإعادة الاستخدام." at bounding box center [1130, 481] width 522 height 73
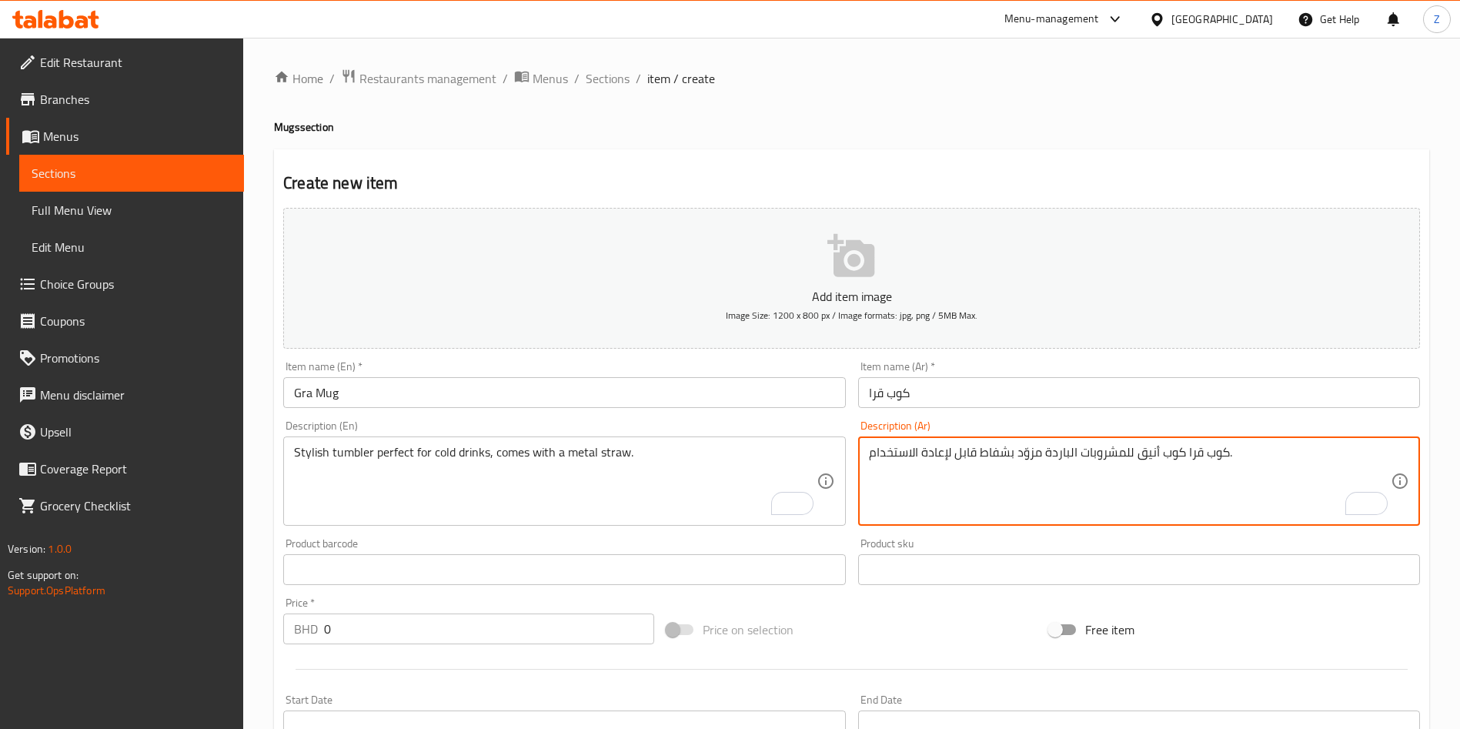
click at [1194, 452] on textarea "كوب قرا كوب أنيق للمشروبات الباردة مزوّد بشفاط قابل لإعادة الاستخدام." at bounding box center [1130, 481] width 522 height 73
drag, startPoint x: 1185, startPoint y: 453, endPoint x: 1226, endPoint y: 446, distance: 41.3
click at [1226, 446] on textarea "كوب قرا كوب أنيق للمشروبات الباردة مزوّد بشفاط قابل لإعادة الاستخدام." at bounding box center [1130, 481] width 522 height 73
type textarea "كوب أنيق للمشروبات الباردة مزوّد بشفاط قابل لإعادة الاستخدام."
click at [992, 453] on textarea "كوب أنيق للمشروبات الباردة مزوّد بشفاط قابل لإعادة الاستخدام." at bounding box center [1130, 481] width 522 height 73
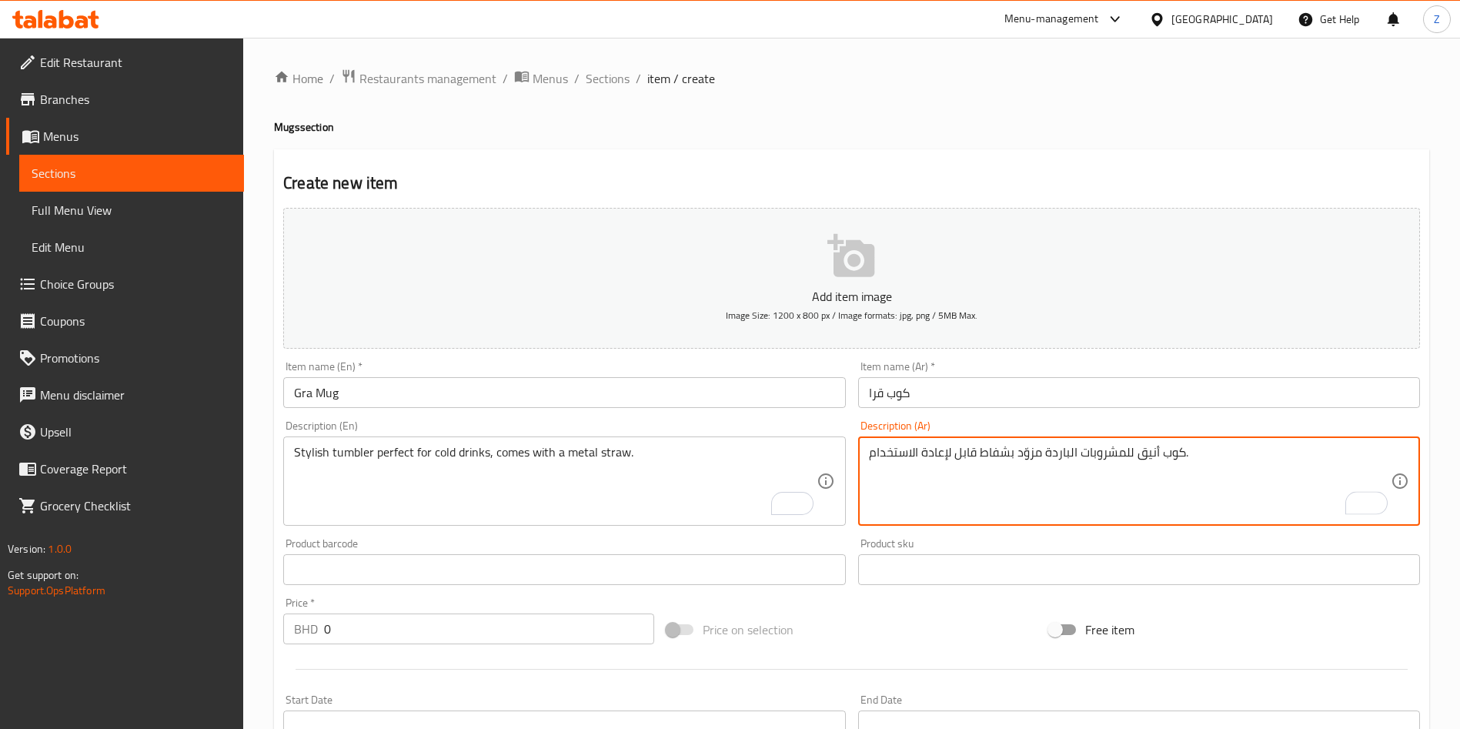
drag, startPoint x: 992, startPoint y: 454, endPoint x: 1052, endPoint y: 477, distance: 64.3
click at [994, 453] on textarea "كوب أنيق للمشروبات الباردة مزوّد بشفاط قابل لإعادة الاستخدام." at bounding box center [1130, 481] width 522 height 73
click at [1084, 453] on textarea "كوب أنيق للمشروبات الباردة مزوّد بشفاط قابل لإعادة الاستخدام." at bounding box center [1130, 481] width 522 height 73
click at [1084, 454] on textarea "كوب أنيق للمشروبات الباردة مزوّد بشفاط قابل لإعادة الاستخدام." at bounding box center [1130, 481] width 522 height 73
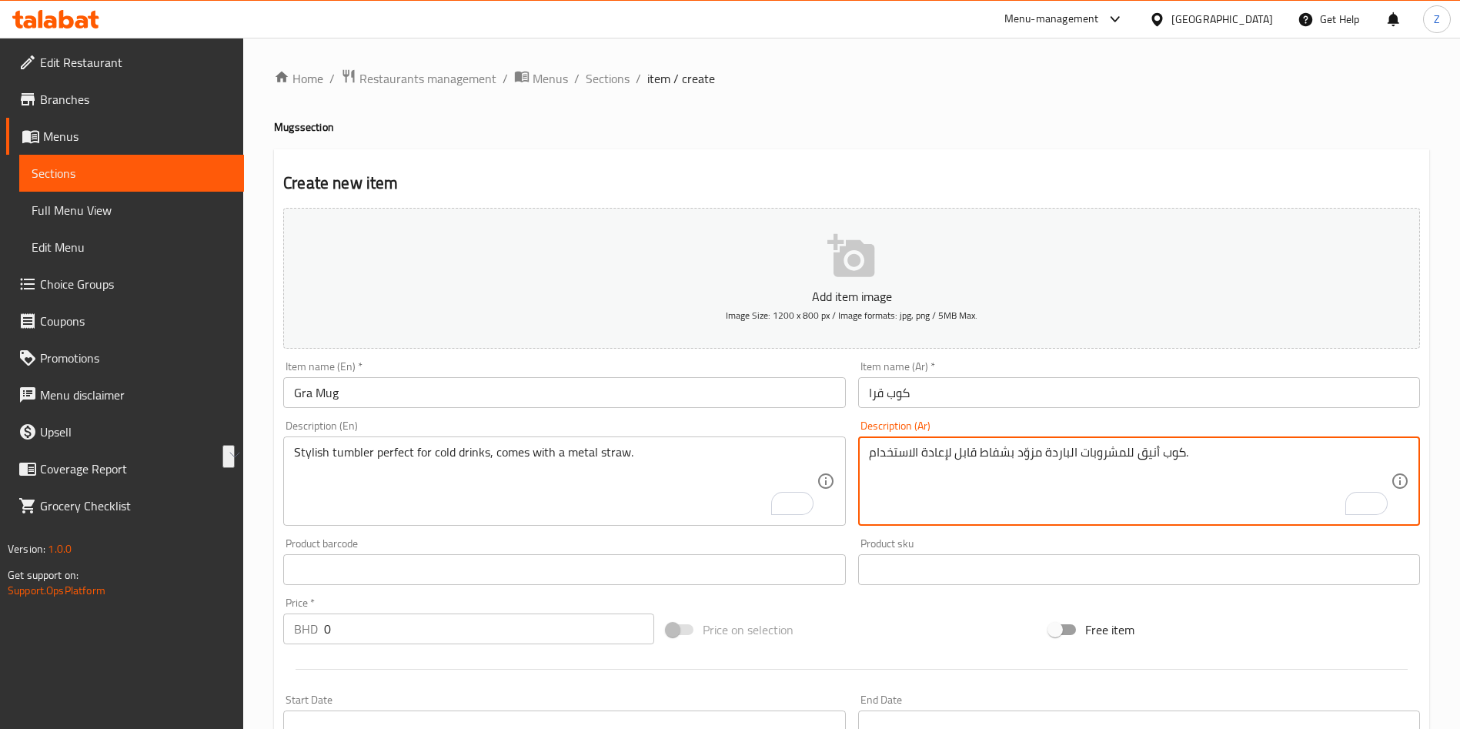
click at [1084, 454] on textarea "كوب أنيق للمشروبات الباردة مزوّد بشفاط قابل لإعادة الاستخدام." at bounding box center [1130, 481] width 522 height 73
type textarea "ك"
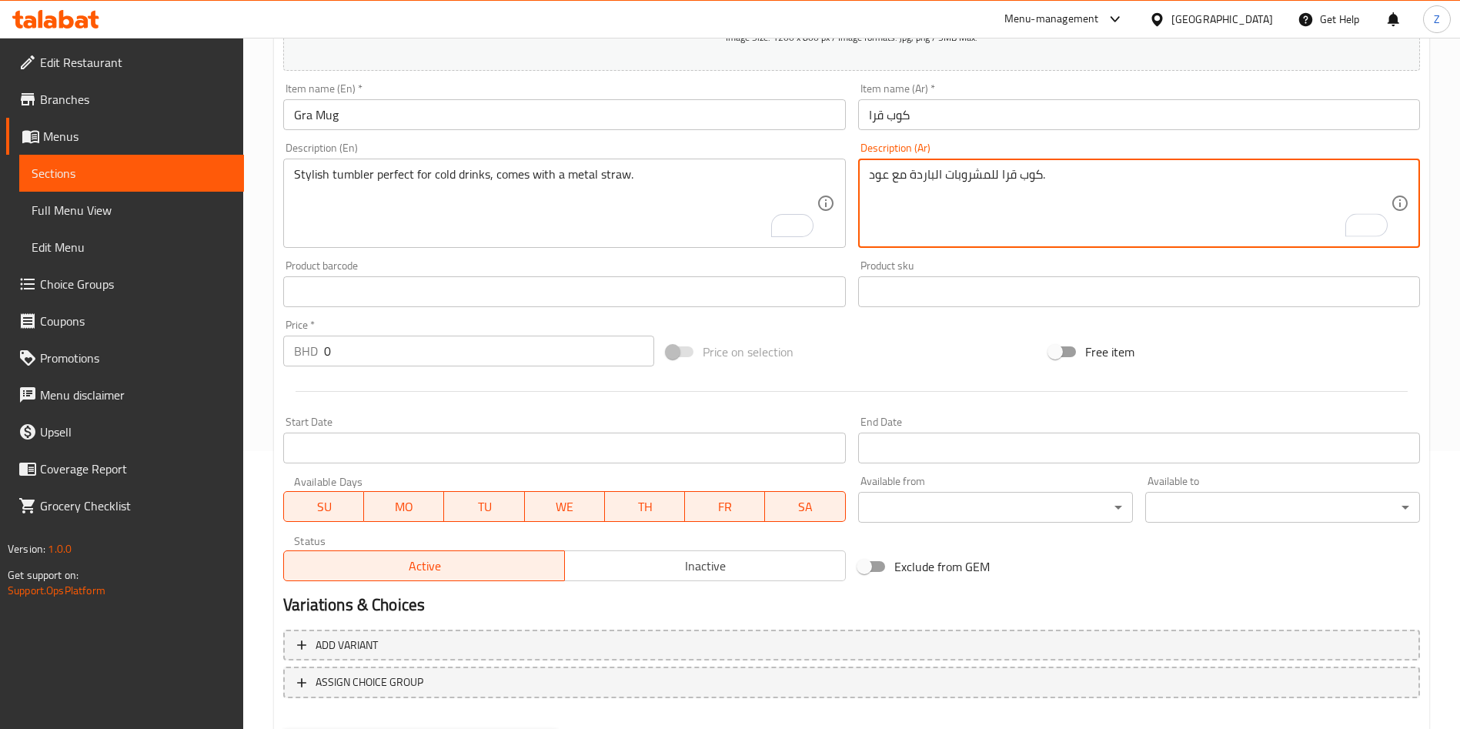
scroll to position [359, 0]
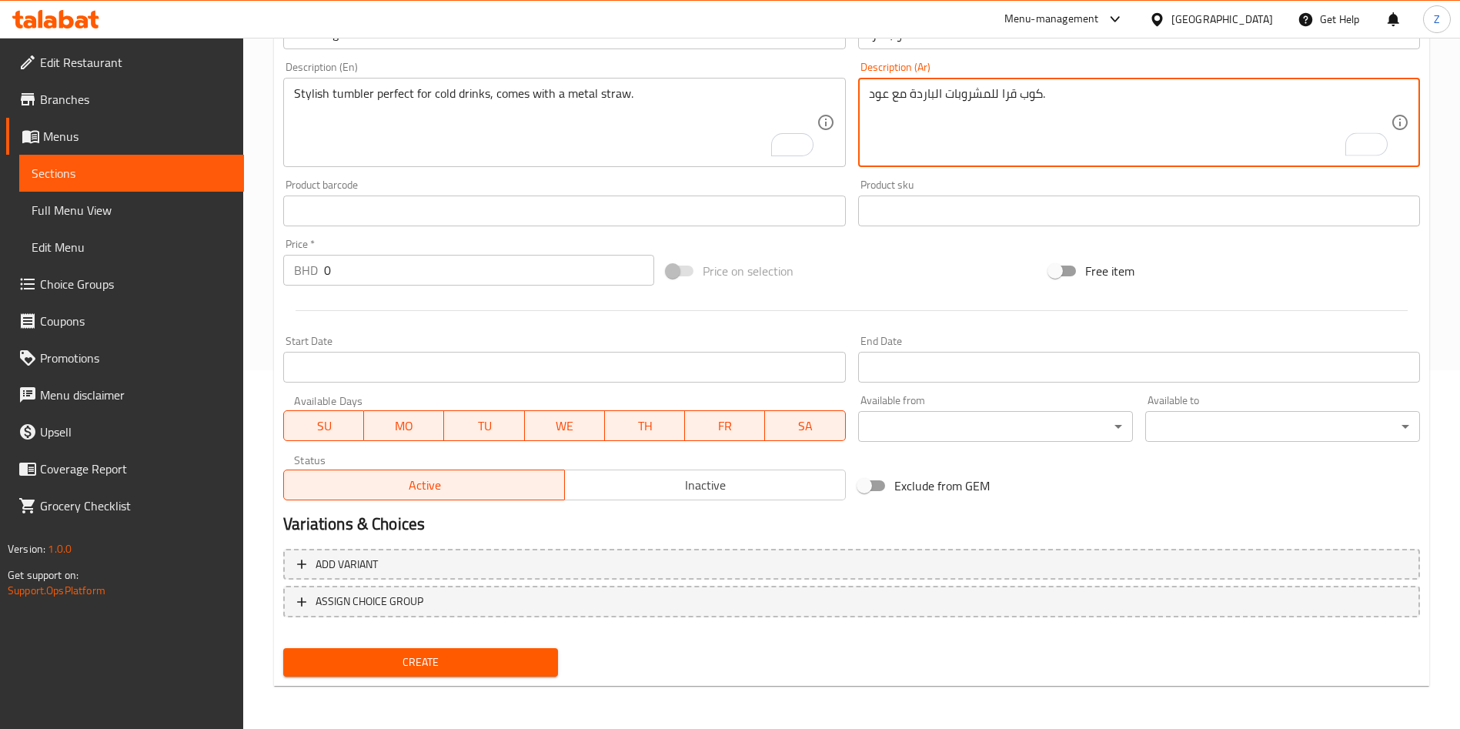
type textarea "كوب قرا للمشروبات الباردة مع عود."
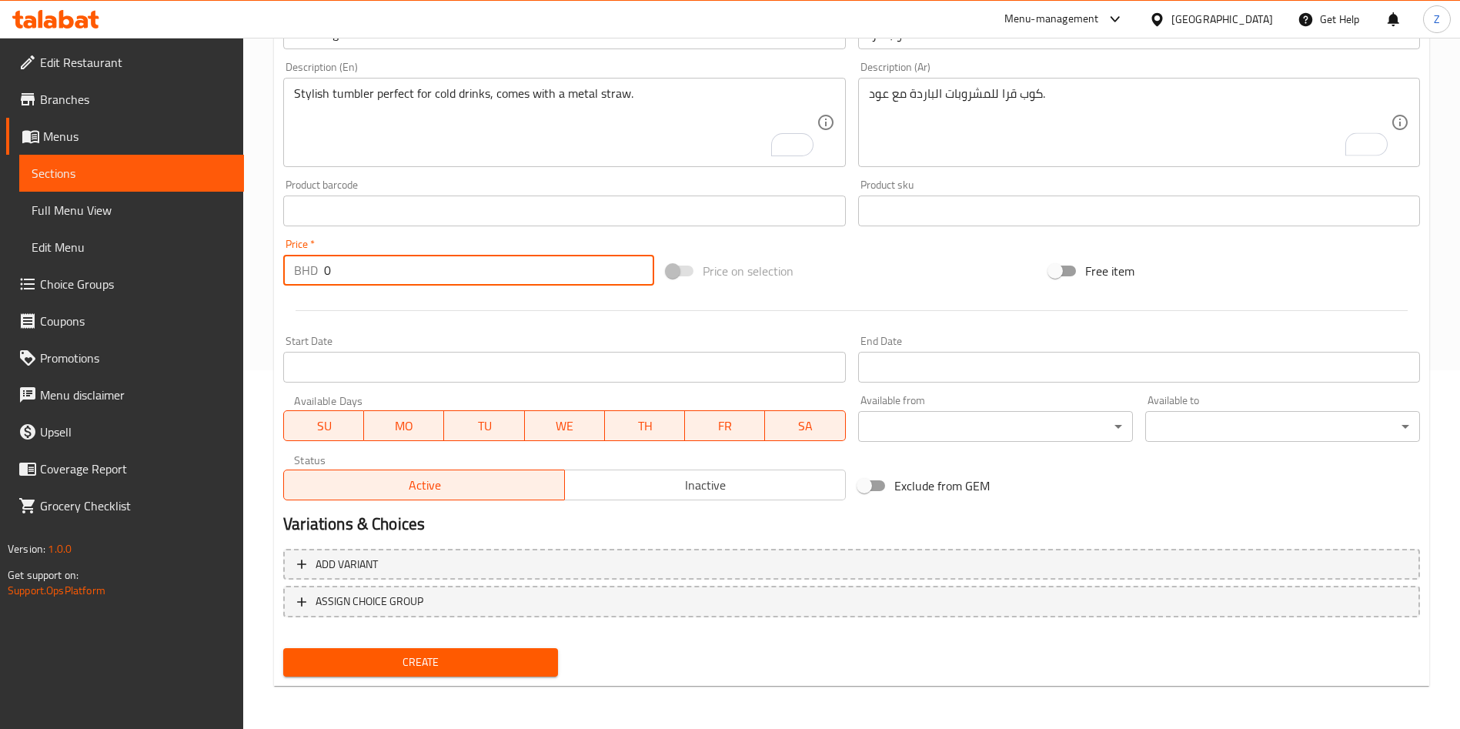
drag, startPoint x: 309, startPoint y: 276, endPoint x: 322, endPoint y: 286, distance: 16.5
click at [298, 283] on div "BHD 0 Price *" at bounding box center [468, 270] width 371 height 31
type input "6"
click at [480, 661] on span "Create" at bounding box center [421, 662] width 250 height 19
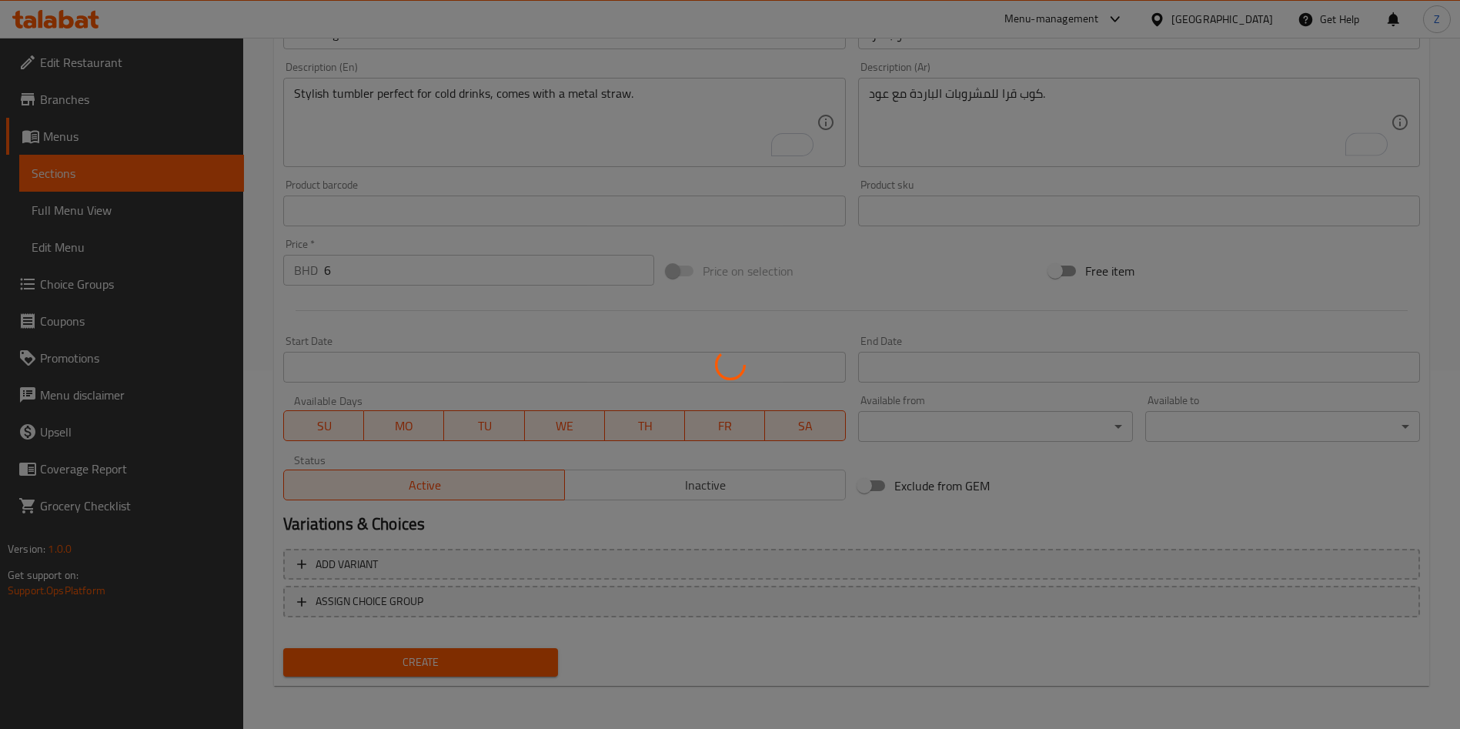
type input "0"
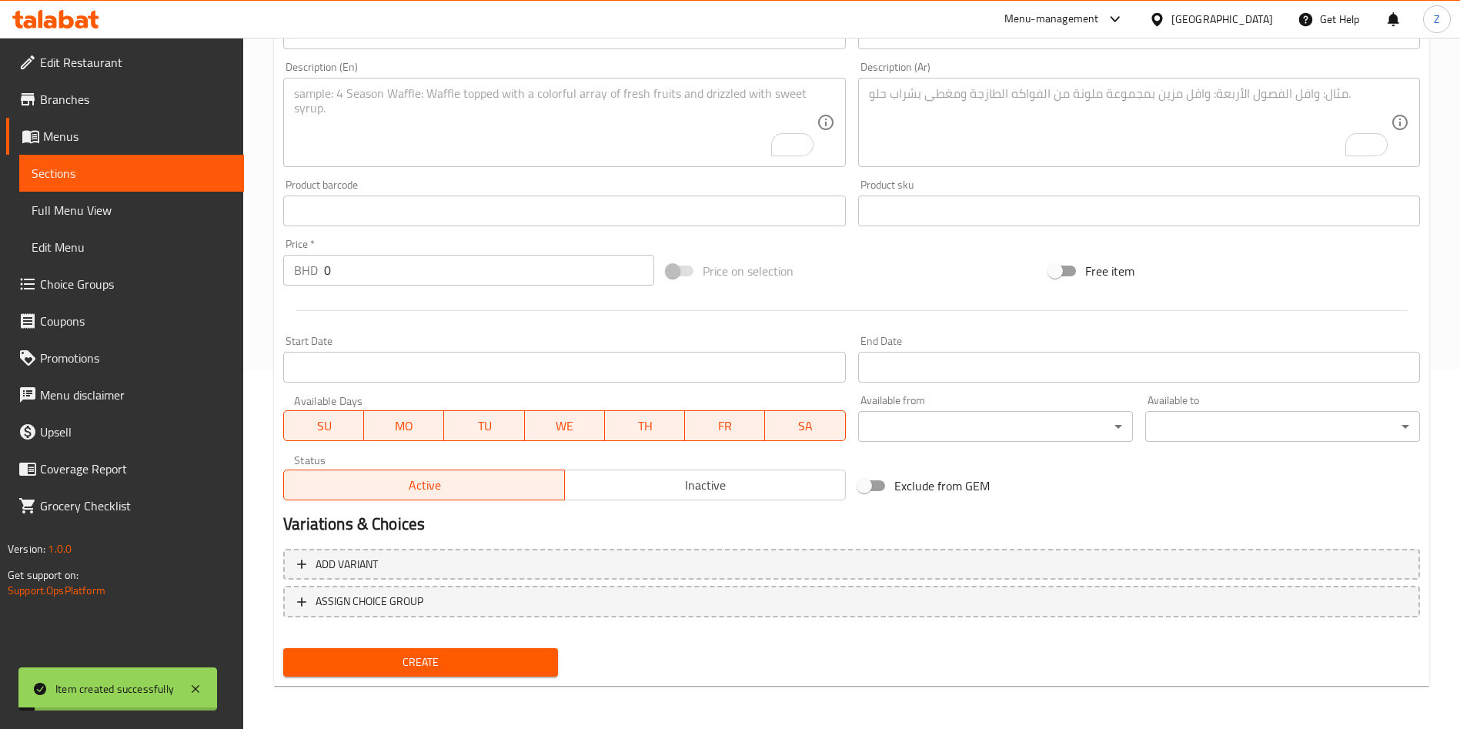
scroll to position [0, 0]
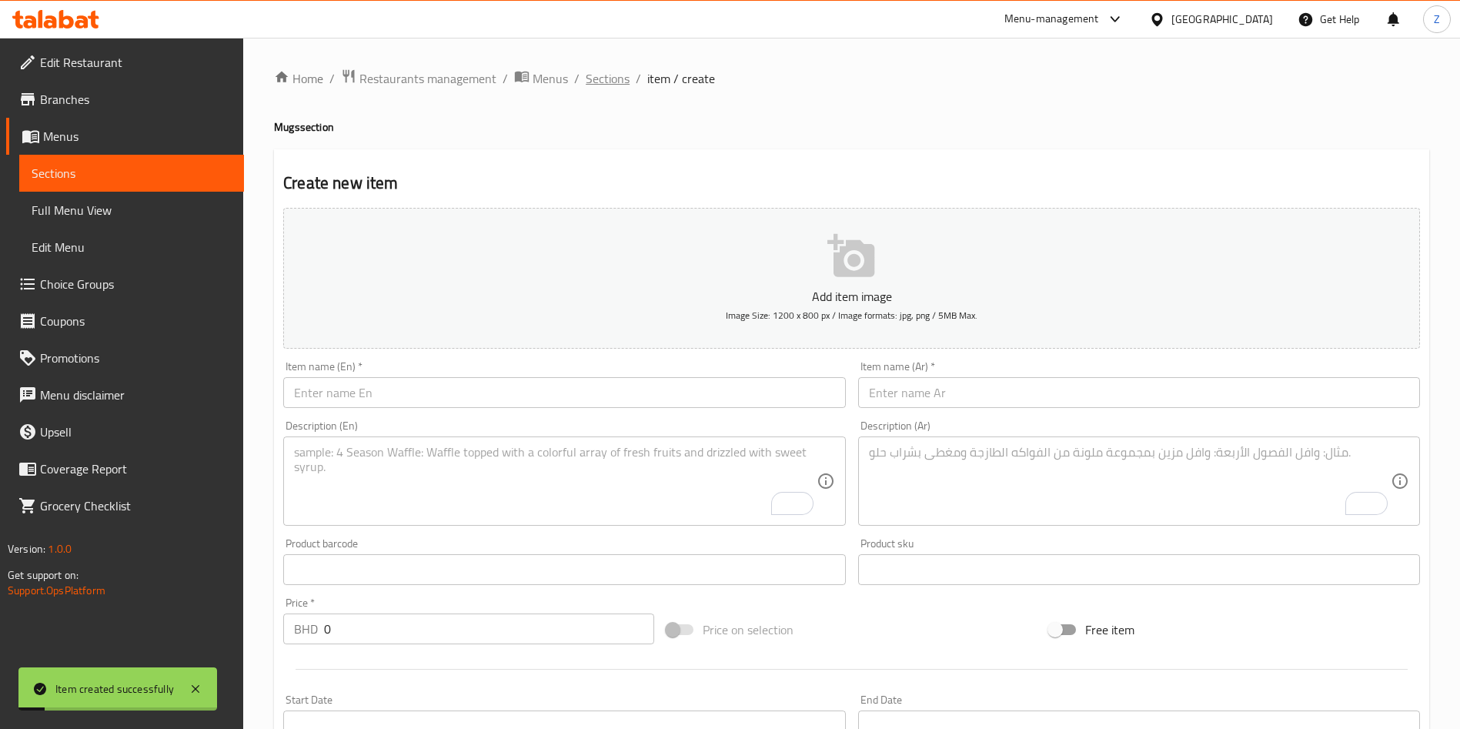
click at [599, 81] on span "Sections" at bounding box center [608, 78] width 44 height 18
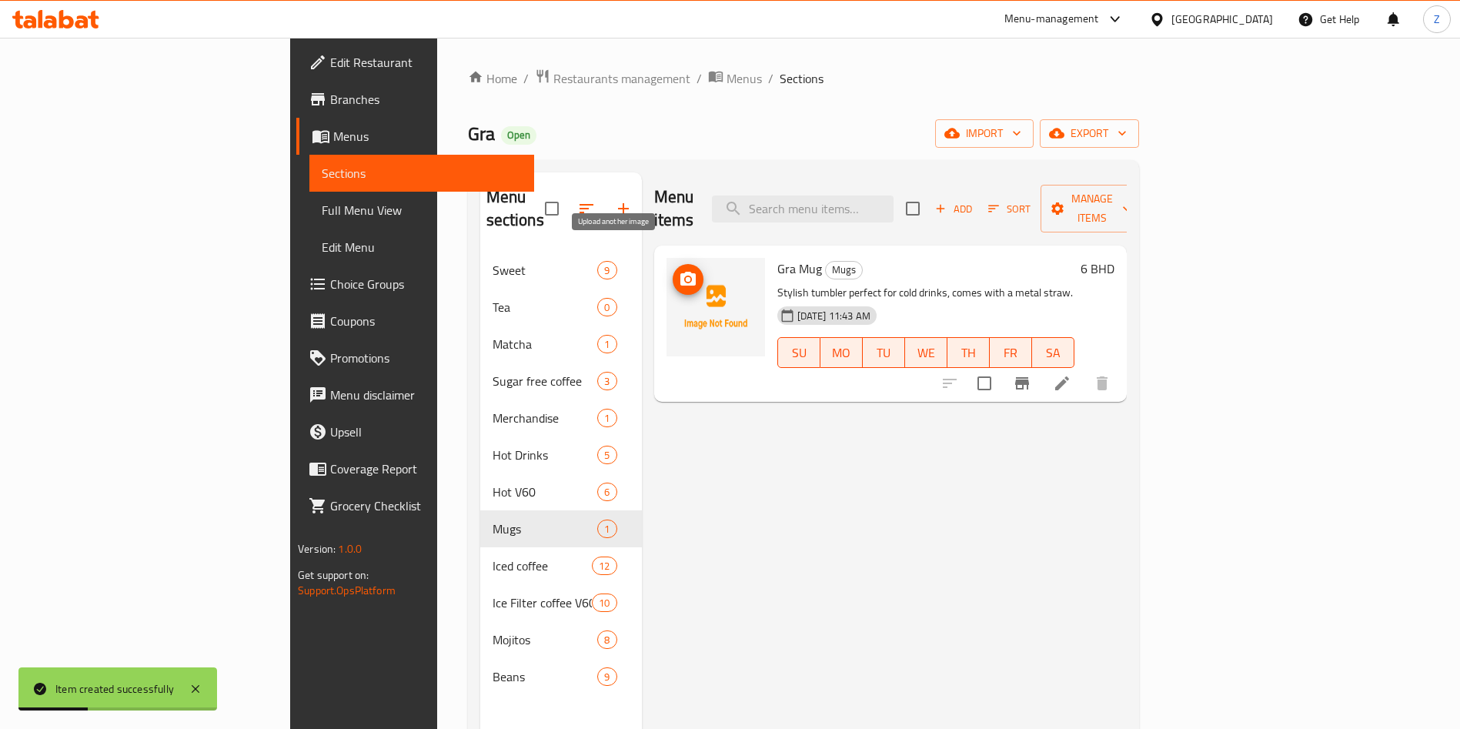
click at [679, 270] on icon "upload picture" at bounding box center [688, 279] width 18 height 18
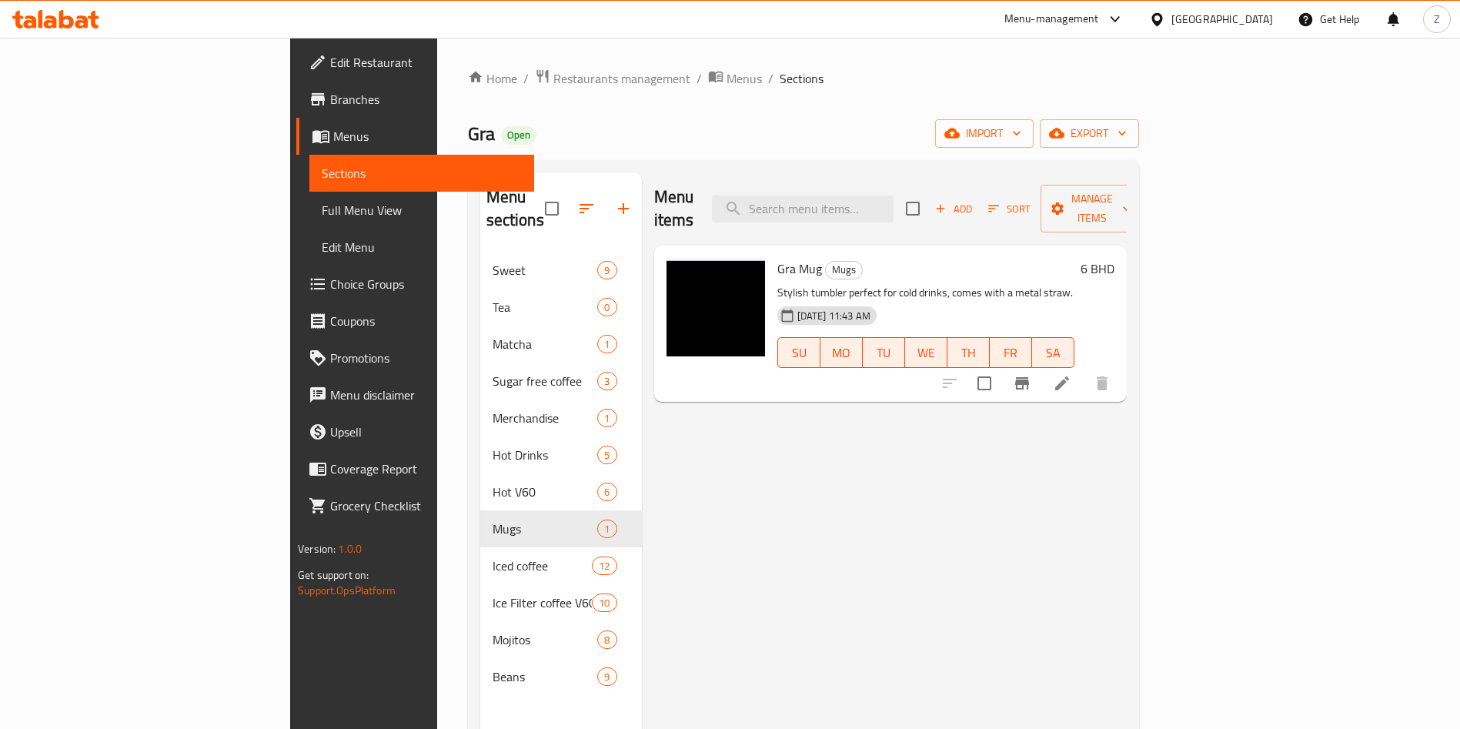
drag, startPoint x: 1160, startPoint y: 526, endPoint x: 1171, endPoint y: 526, distance: 10.8
click at [1127, 526] on div "Menu items Add Sort Manage items Gra Mug Mugs Stylish tumbler perfect for cold …" at bounding box center [884, 536] width 485 height 729
